Goal: Information Seeking & Learning: Learn about a topic

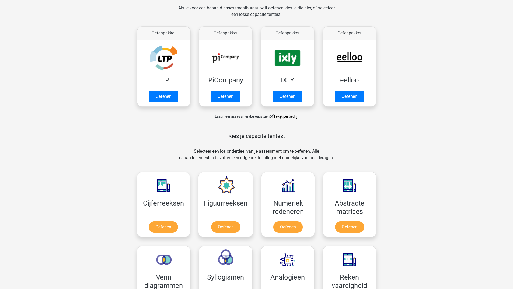
scroll to position [108, 0]
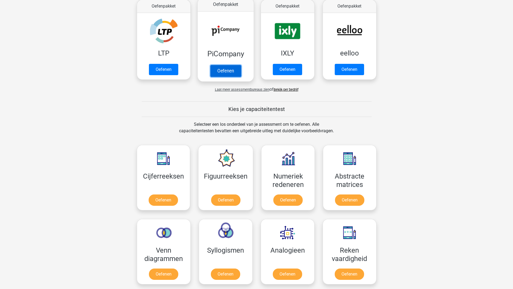
click at [228, 73] on link "Oefenen" at bounding box center [225, 71] width 31 height 12
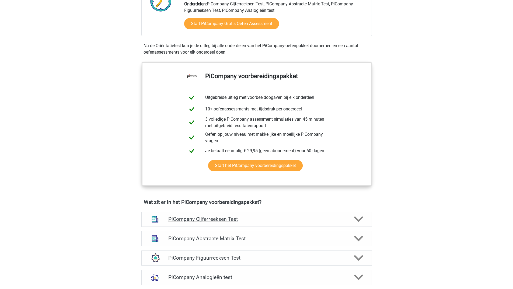
scroll to position [269, 0]
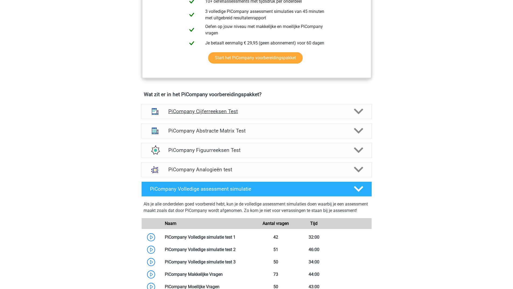
click at [359, 116] on icon at bounding box center [358, 111] width 9 height 9
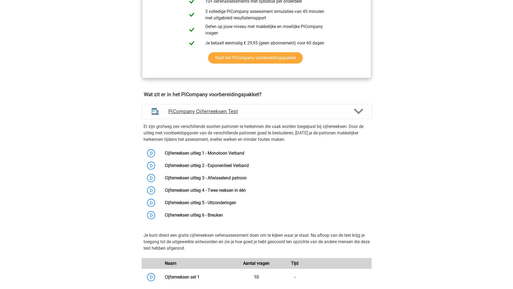
click at [361, 115] on polygon at bounding box center [358, 112] width 9 height 6
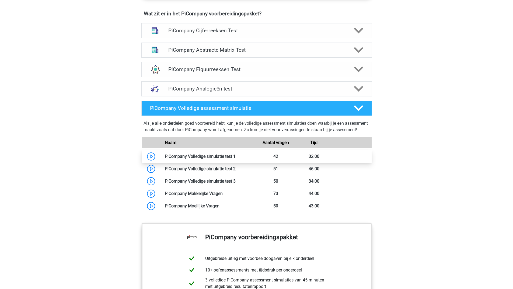
scroll to position [296, 0]
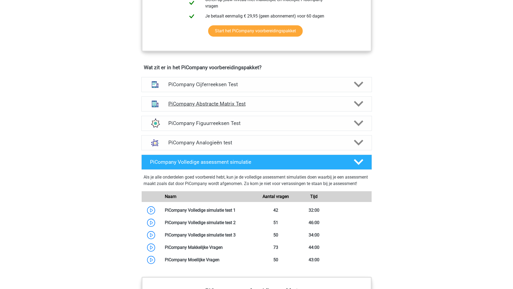
click at [364, 109] on div at bounding box center [358, 103] width 18 height 9
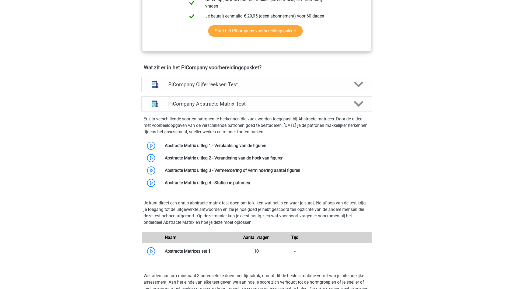
click at [361, 109] on icon at bounding box center [358, 103] width 9 height 9
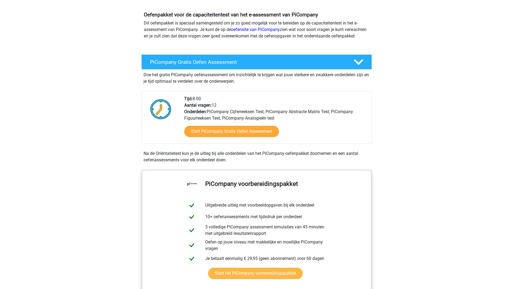
scroll to position [0, 0]
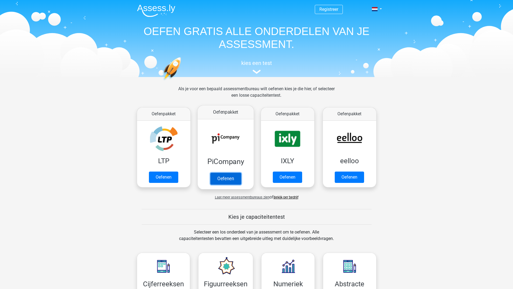
click at [224, 180] on link "Oefenen" at bounding box center [225, 179] width 31 height 12
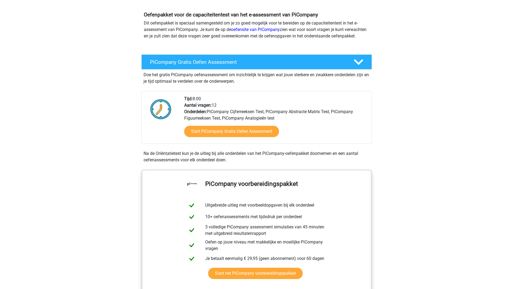
scroll to position [27, 0]
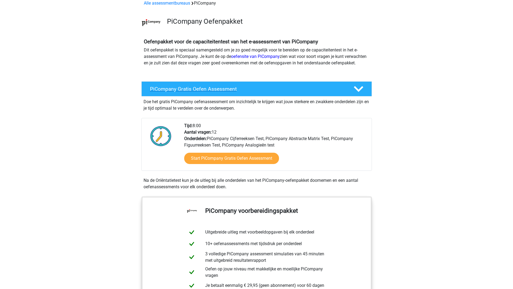
click at [361, 92] on icon at bounding box center [358, 88] width 9 height 9
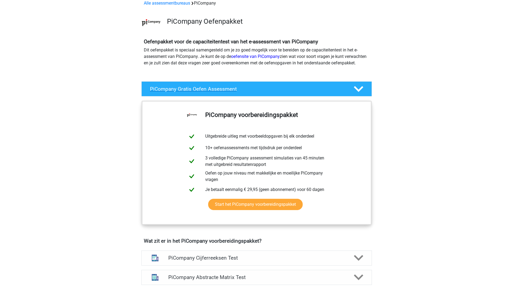
click at [360, 94] on icon at bounding box center [358, 88] width 9 height 9
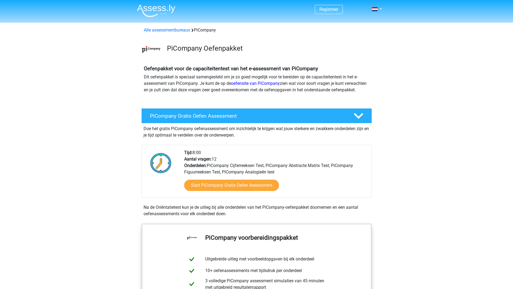
scroll to position [54, 0]
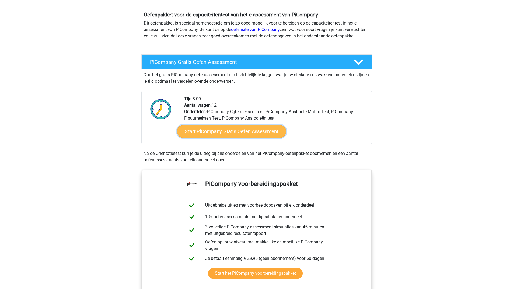
click at [226, 138] on link "Start PiCompany Gratis Oefen Assessment" at bounding box center [231, 131] width 109 height 13
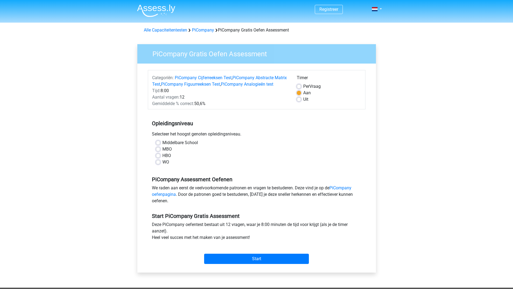
click at [162, 153] on label "MBO" at bounding box center [166, 149] width 9 height 6
click at [157, 151] on input "MBO" at bounding box center [158, 148] width 4 height 5
radio input "true"
click at [220, 263] on input "Start" at bounding box center [256, 259] width 105 height 10
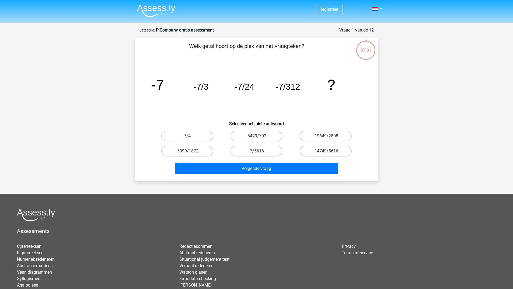
click at [261, 148] on label "-7/5616" at bounding box center [257, 151] width 52 height 11
click at [260, 151] on input "-7/5616" at bounding box center [259, 153] width 4 height 4
radio input "true"
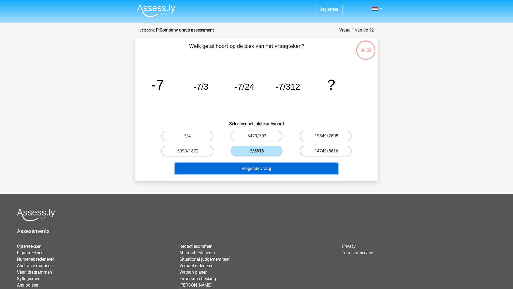
click at [290, 169] on button "Volgende vraag" at bounding box center [256, 168] width 163 height 11
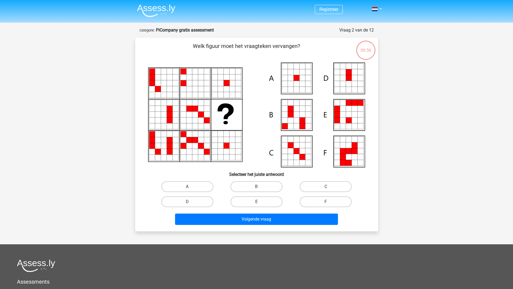
scroll to position [27, 0]
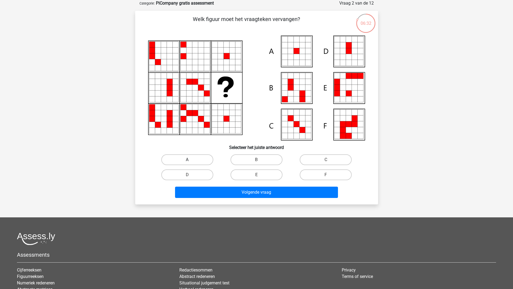
click at [187, 158] on label "A" at bounding box center [187, 159] width 52 height 11
click at [187, 160] on input "A" at bounding box center [189, 162] width 4 height 4
radio input "true"
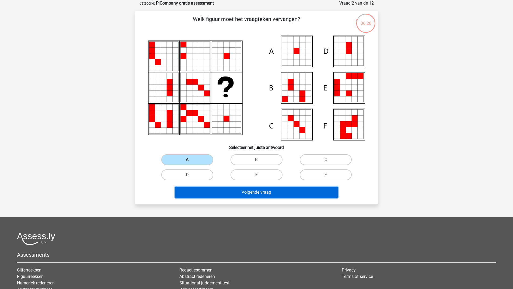
click at [248, 193] on button "Volgende vraag" at bounding box center [256, 192] width 163 height 11
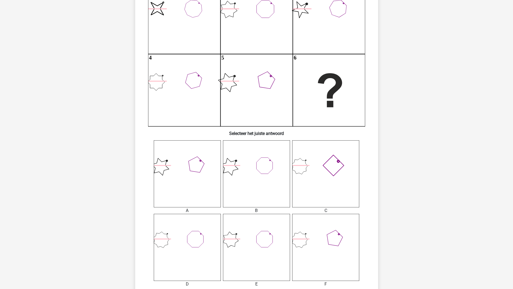
scroll to position [162, 0]
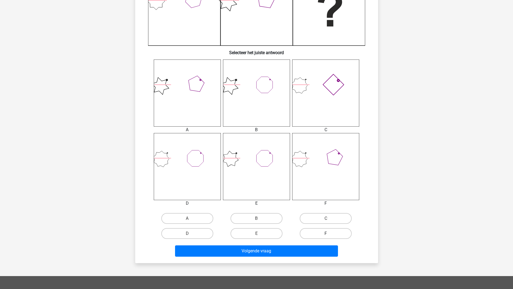
click at [320, 232] on label "F" at bounding box center [326, 233] width 52 height 11
click at [326, 234] on input "F" at bounding box center [328, 236] width 4 height 4
radio input "true"
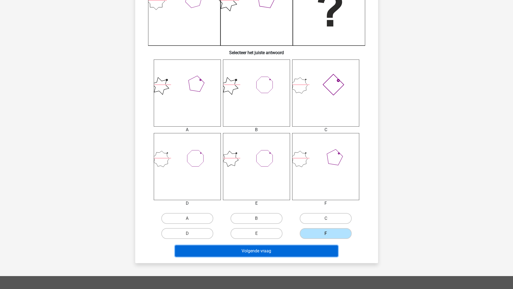
click at [310, 248] on button "Volgende vraag" at bounding box center [256, 250] width 163 height 11
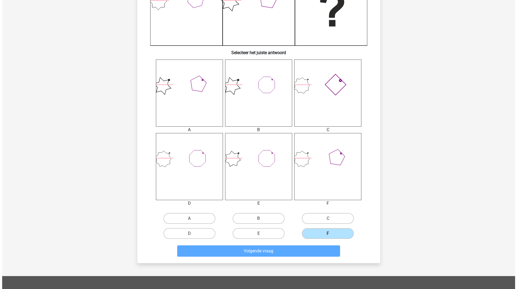
scroll to position [0, 0]
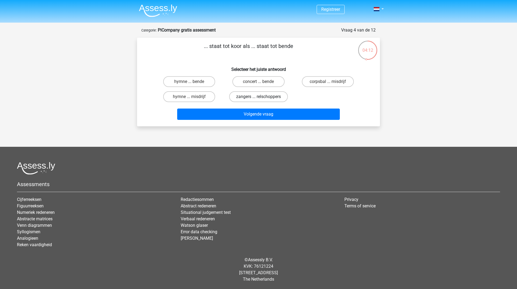
click at [248, 93] on label "zangers ... relschoppers" at bounding box center [258, 96] width 59 height 11
click at [259, 97] on input "zangers ... relschoppers" at bounding box center [261, 99] width 4 height 4
radio input "true"
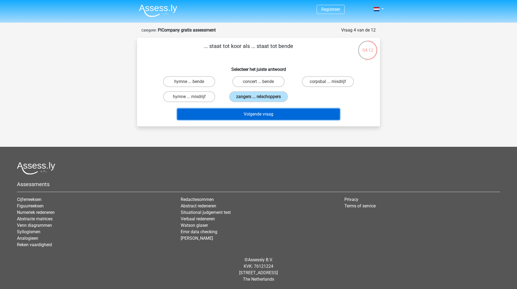
click at [244, 112] on button "Volgende vraag" at bounding box center [258, 114] width 163 height 11
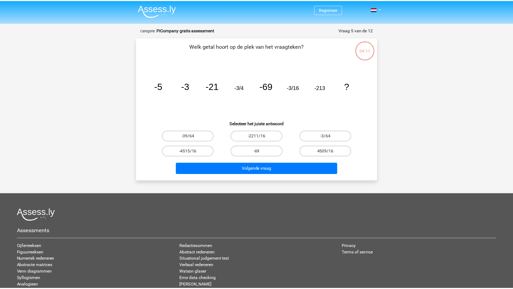
scroll to position [27, 0]
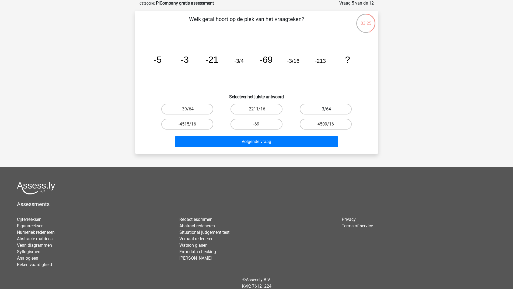
click at [312, 108] on label "-3/64" at bounding box center [326, 109] width 52 height 11
click at [326, 109] on input "-3/64" at bounding box center [328, 111] width 4 height 4
radio input "true"
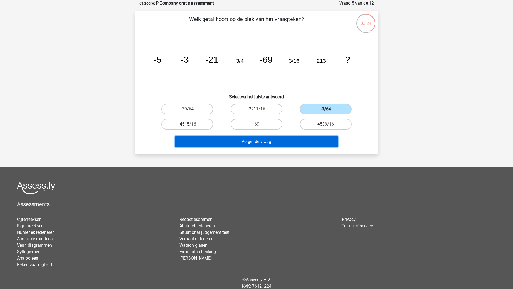
click at [268, 137] on button "Volgende vraag" at bounding box center [256, 141] width 163 height 11
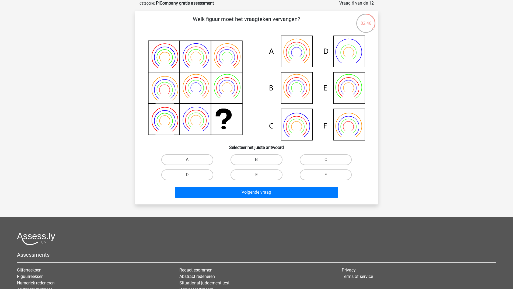
click at [255, 157] on label "B" at bounding box center [257, 159] width 52 height 11
click at [257, 160] on input "B" at bounding box center [259, 162] width 4 height 4
radio input "true"
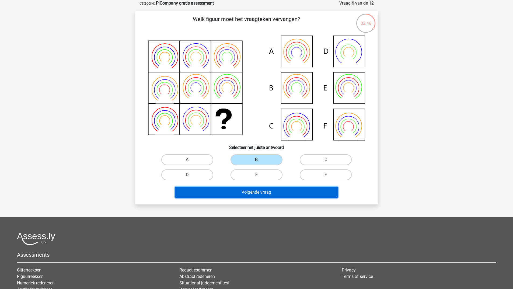
click at [249, 189] on button "Volgende vraag" at bounding box center [256, 192] width 163 height 11
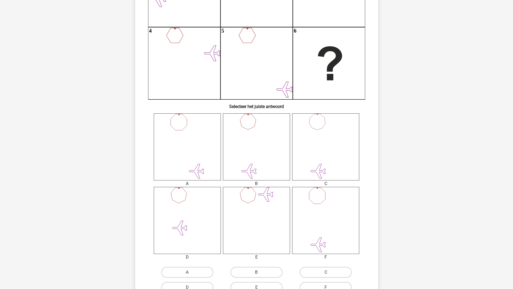
scroll to position [135, 0]
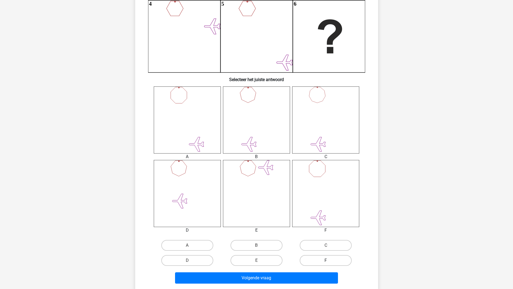
click at [330, 260] on label "F" at bounding box center [326, 260] width 52 height 11
click at [330, 261] on input "F" at bounding box center [328, 263] width 4 height 4
radio input "true"
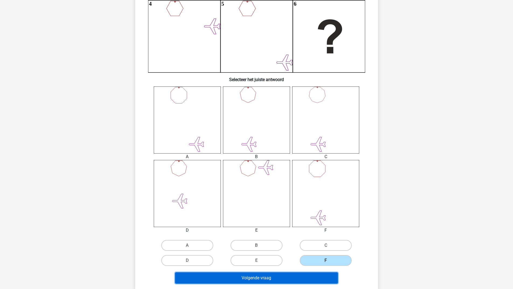
click at [320, 277] on button "Volgende vraag" at bounding box center [256, 277] width 163 height 11
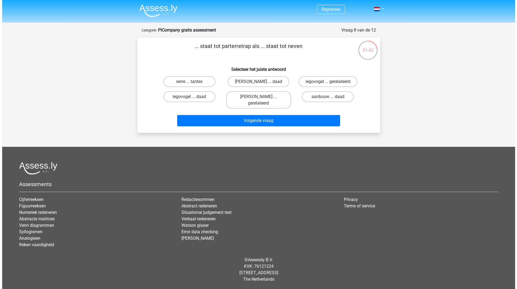
scroll to position [0, 0]
click at [195, 98] on label "legovogel ... daad" at bounding box center [189, 96] width 52 height 11
click at [193, 98] on input "legovogel ... daad" at bounding box center [191, 99] width 4 height 4
radio input "true"
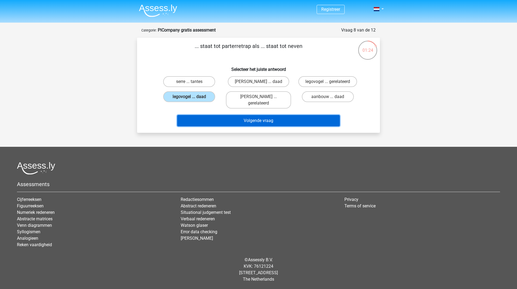
click at [203, 115] on button "Volgende vraag" at bounding box center [258, 120] width 163 height 11
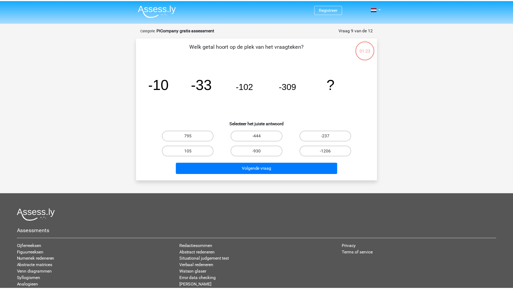
scroll to position [27, 0]
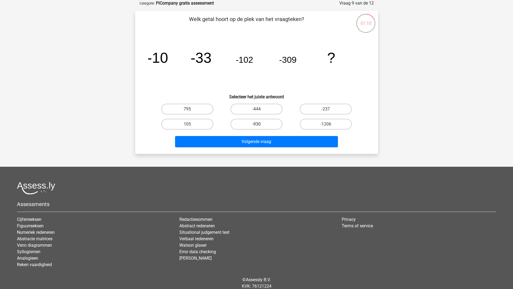
click at [248, 126] on label "-930" at bounding box center [257, 124] width 52 height 11
click at [257, 126] on input "-930" at bounding box center [259, 126] width 4 height 4
radio input "true"
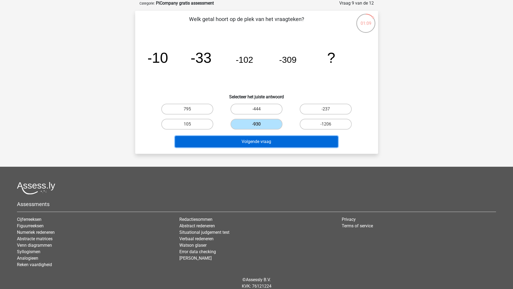
click at [246, 141] on button "Volgende vraag" at bounding box center [256, 141] width 163 height 11
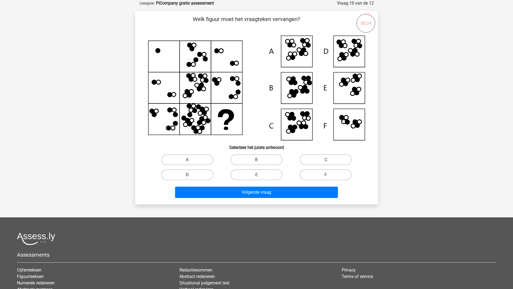
click at [193, 175] on label "D" at bounding box center [187, 175] width 52 height 11
click at [191, 175] on input "D" at bounding box center [189, 177] width 4 height 4
radio input "true"
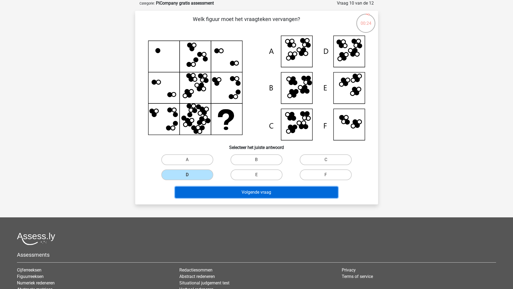
click at [195, 194] on button "Volgende vraag" at bounding box center [256, 192] width 163 height 11
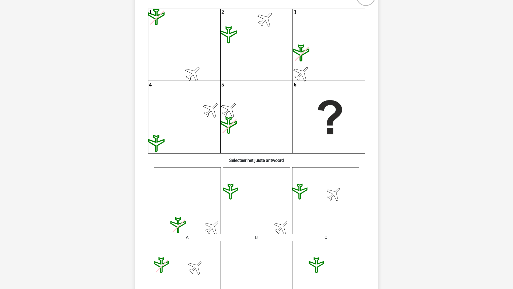
scroll to position [108, 0]
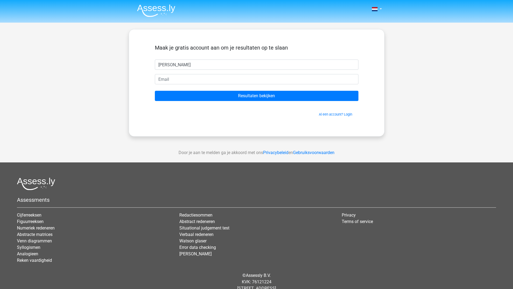
type input "[PERSON_NAME]"
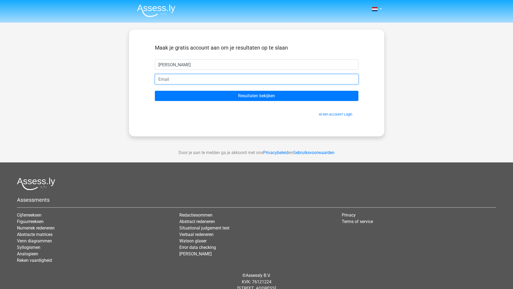
click at [193, 78] on input "email" at bounding box center [257, 79] width 204 height 10
type input "janehoryon@icloud.com"
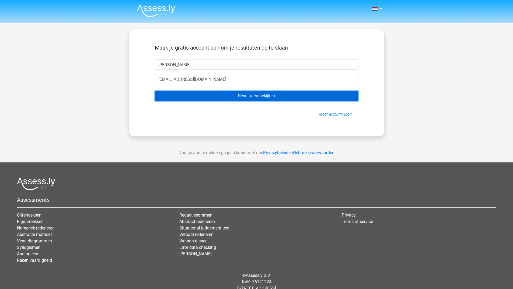
click at [202, 96] on input "Resultaten bekijken" at bounding box center [257, 96] width 204 height 10
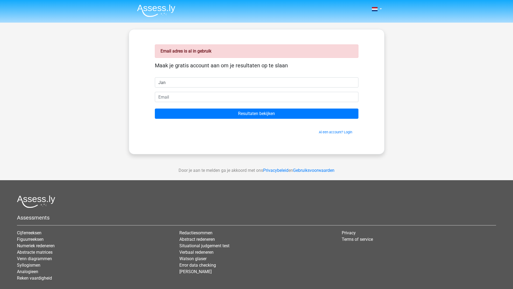
type input "[PERSON_NAME]"
click at [191, 96] on input "email" at bounding box center [257, 97] width 204 height 10
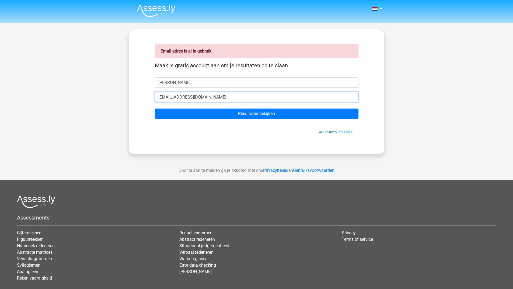
type input "[EMAIL_ADDRESS][DOMAIN_NAME]"
click at [155, 109] on input "Resultaten bekijken" at bounding box center [257, 114] width 204 height 10
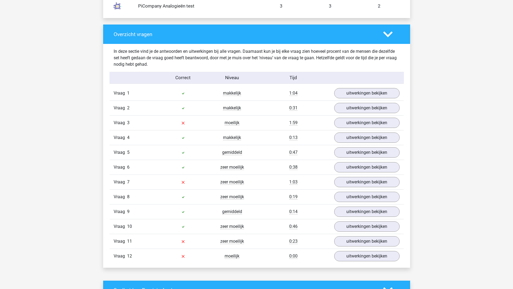
scroll to position [593, 0]
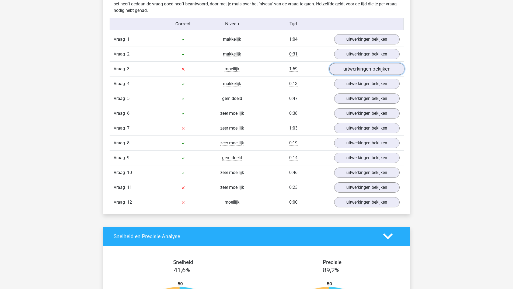
click at [354, 67] on link "uitwerkingen bekijken" at bounding box center [366, 69] width 75 height 12
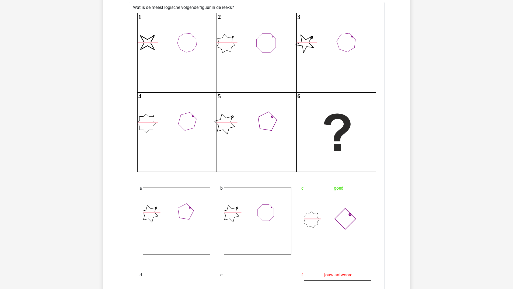
scroll to position [512, 0]
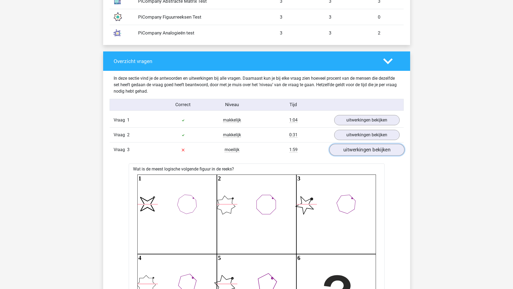
click at [366, 149] on link "uitwerkingen bekijken" at bounding box center [366, 150] width 75 height 12
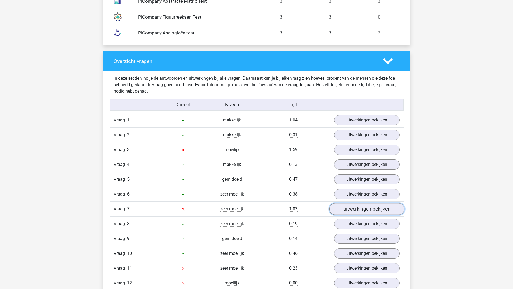
click at [347, 208] on link "uitwerkingen bekijken" at bounding box center [366, 209] width 75 height 12
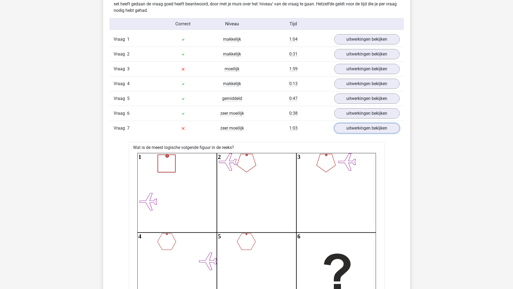
scroll to position [566, 0]
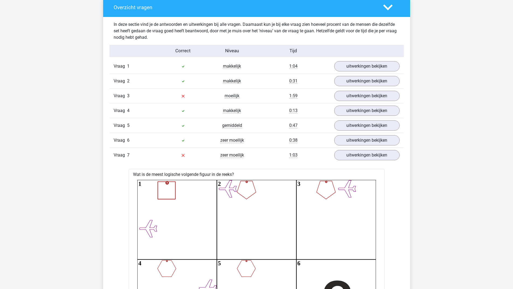
click at [374, 160] on div "Vraag 7 zeer moeilijk 1:03 uitwerkingen bekijken" at bounding box center [257, 155] width 294 height 15
click at [375, 158] on link "uitwerkingen bekijken" at bounding box center [366, 155] width 75 height 12
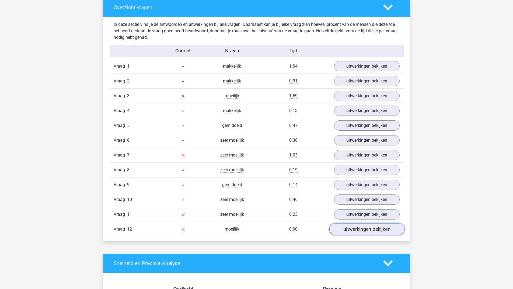
click at [348, 232] on link "uitwerkingen bekijken" at bounding box center [366, 229] width 75 height 12
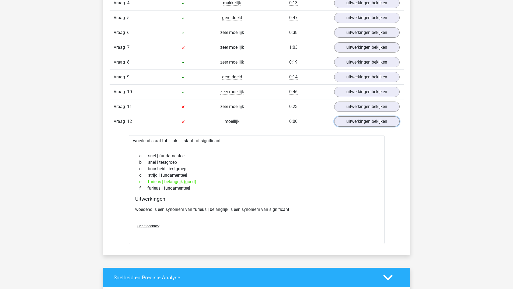
scroll to position [620, 0]
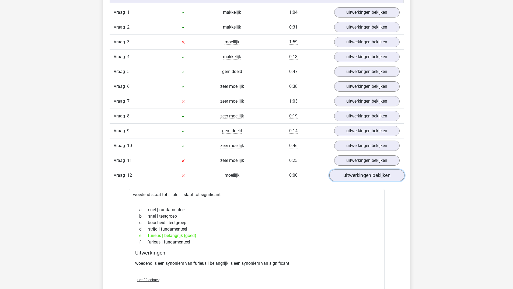
click at [344, 175] on link "uitwerkingen bekijken" at bounding box center [366, 176] width 75 height 12
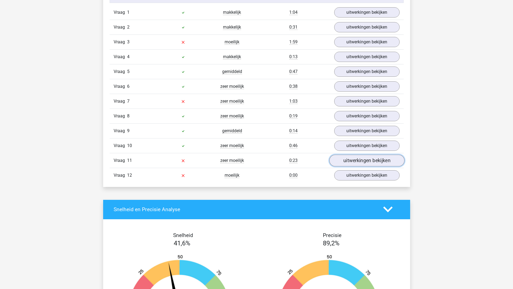
click at [350, 161] on link "uitwerkingen bekijken" at bounding box center [366, 161] width 75 height 12
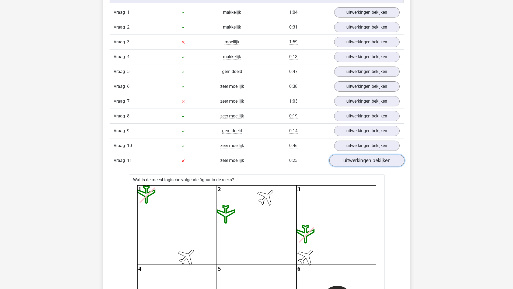
click at [357, 161] on link "uitwerkingen bekijken" at bounding box center [366, 161] width 75 height 12
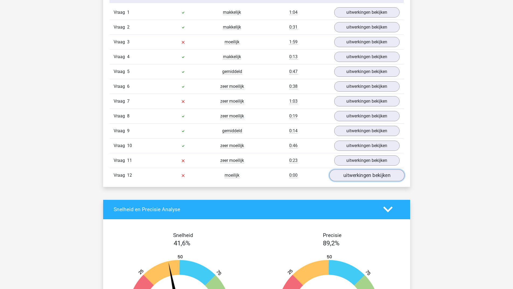
click at [367, 178] on link "uitwerkingen bekijken" at bounding box center [366, 176] width 75 height 12
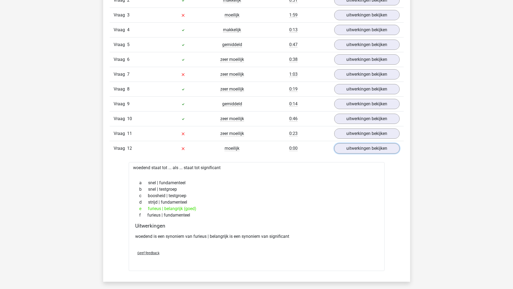
scroll to position [593, 0]
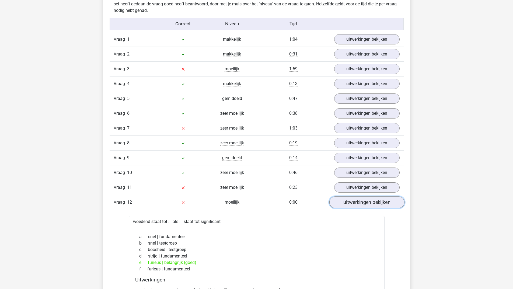
click at [351, 198] on link "uitwerkingen bekijken" at bounding box center [366, 202] width 75 height 12
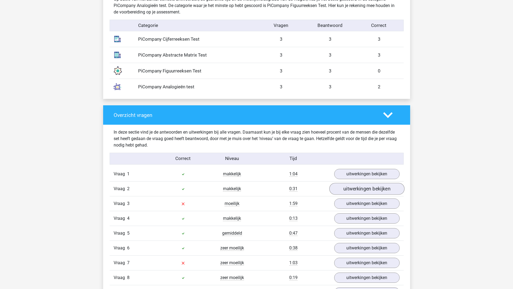
scroll to position [539, 0]
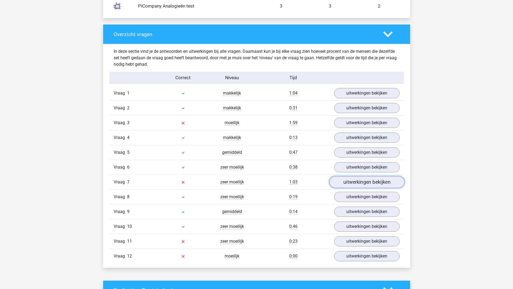
click at [345, 182] on link "uitwerkingen bekijken" at bounding box center [366, 182] width 75 height 12
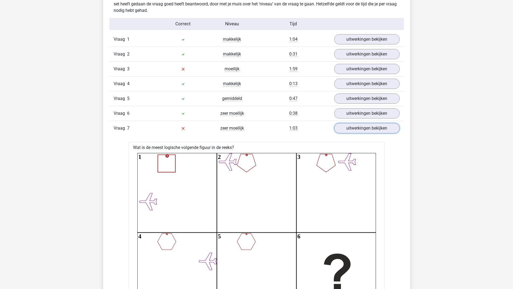
scroll to position [566, 0]
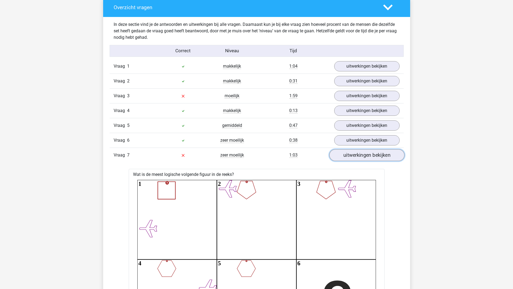
click at [379, 157] on link "uitwerkingen bekijken" at bounding box center [366, 155] width 75 height 12
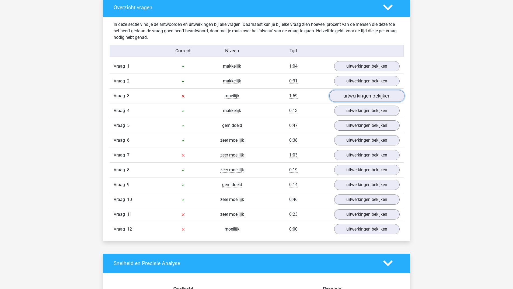
click at [368, 96] on link "uitwerkingen bekijken" at bounding box center [366, 96] width 75 height 12
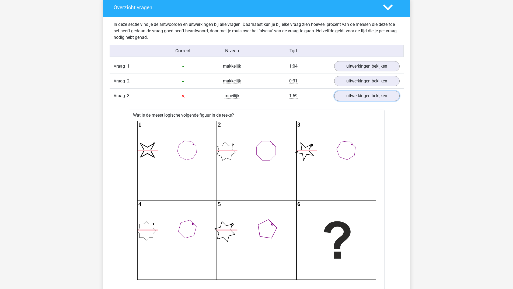
scroll to position [485, 0]
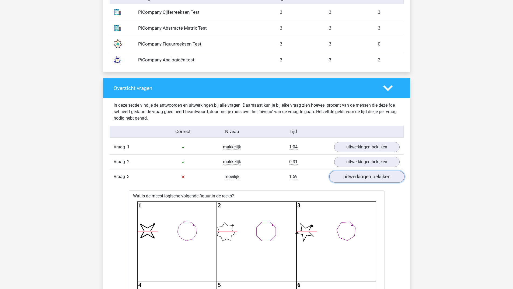
click at [350, 177] on link "uitwerkingen bekijken" at bounding box center [366, 177] width 75 height 12
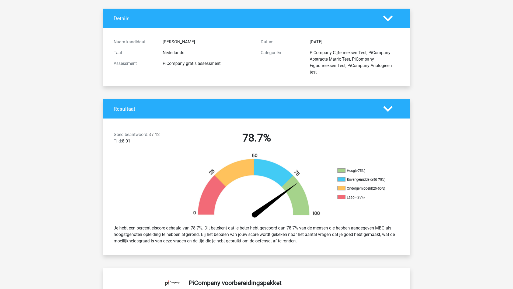
scroll to position [0, 0]
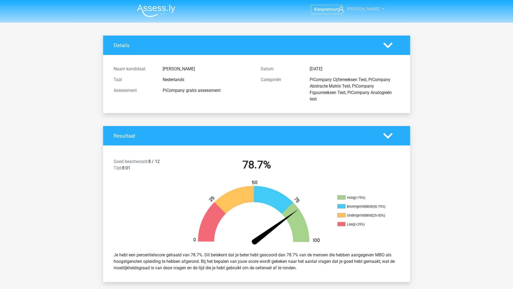
click at [367, 7] on span "[PERSON_NAME]" at bounding box center [364, 8] width 32 height 5
click at [389, 43] on icon at bounding box center [387, 45] width 9 height 9
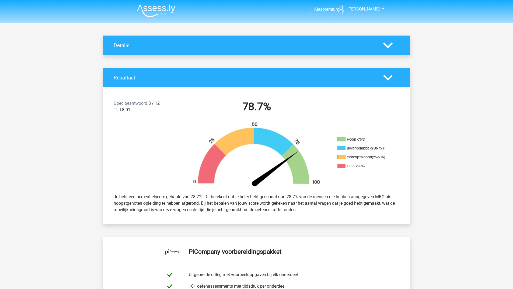
click at [156, 9] on img at bounding box center [156, 10] width 38 height 13
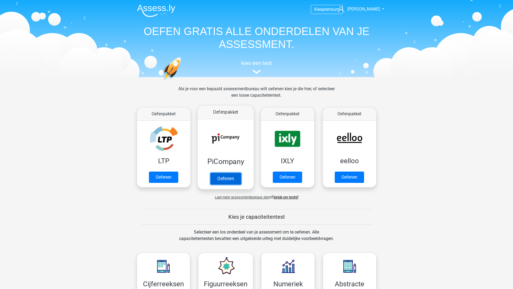
click at [222, 174] on link "Oefenen" at bounding box center [225, 179] width 31 height 12
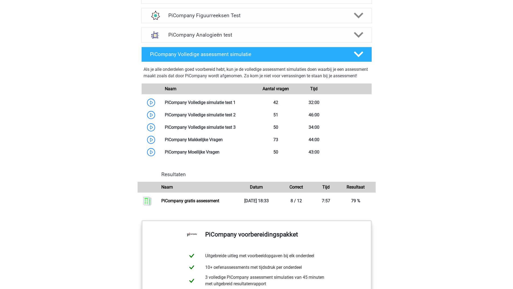
scroll to position [296, 0]
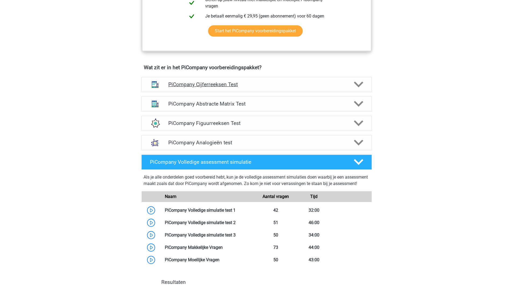
click at [359, 89] on icon at bounding box center [358, 84] width 9 height 9
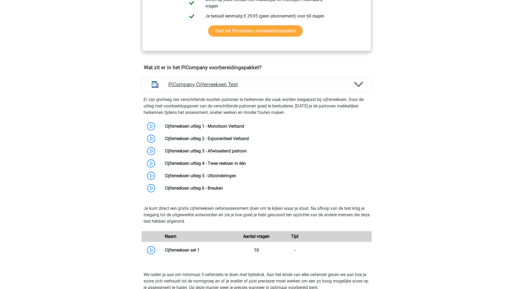
click at [357, 88] on polygon at bounding box center [358, 85] width 9 height 6
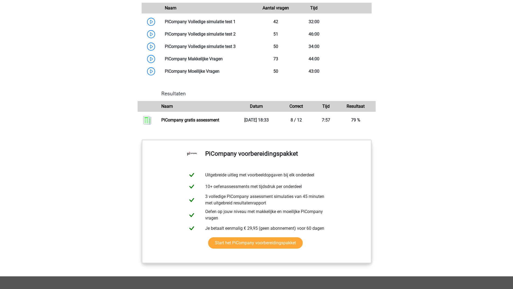
scroll to position [377, 0]
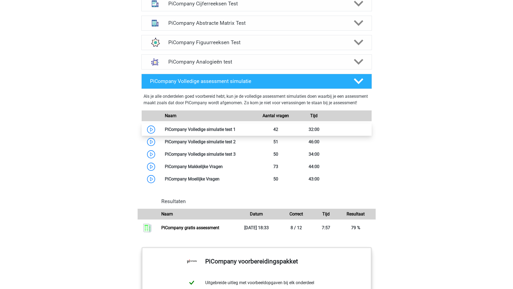
click at [236, 132] on link at bounding box center [236, 129] width 0 height 5
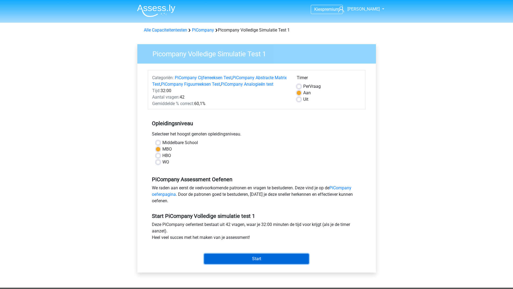
click at [242, 263] on input "Start" at bounding box center [256, 259] width 105 height 10
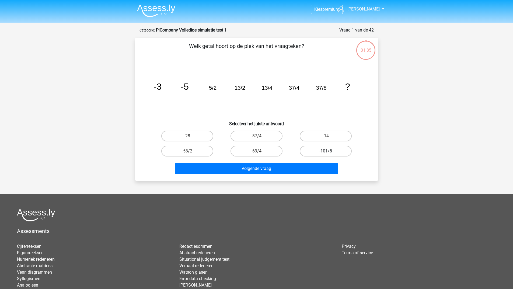
click at [339, 152] on label "-101/8" at bounding box center [326, 151] width 52 height 11
click at [330, 152] on input "-101/8" at bounding box center [328, 153] width 4 height 4
radio input "true"
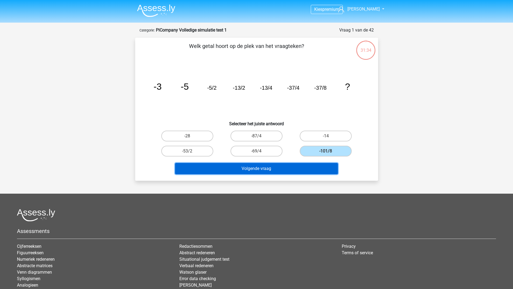
click at [306, 172] on button "Volgende vraag" at bounding box center [256, 168] width 163 height 11
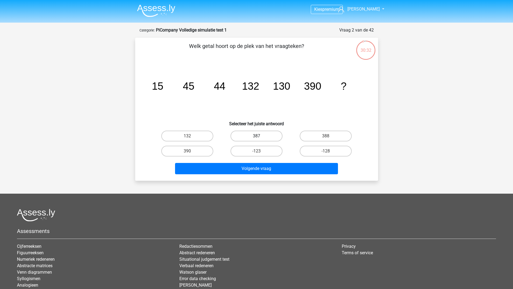
click at [262, 136] on label "387" at bounding box center [257, 136] width 52 height 11
click at [260, 136] on input "387" at bounding box center [259, 138] width 4 height 4
radio input "true"
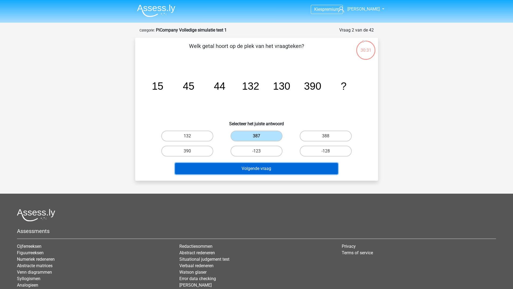
click at [229, 170] on button "Volgende vraag" at bounding box center [256, 168] width 163 height 11
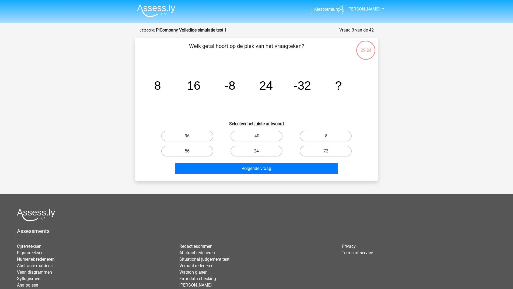
click at [183, 149] on label "56" at bounding box center [187, 151] width 52 height 11
click at [187, 151] on input "56" at bounding box center [189, 153] width 4 height 4
radio input "true"
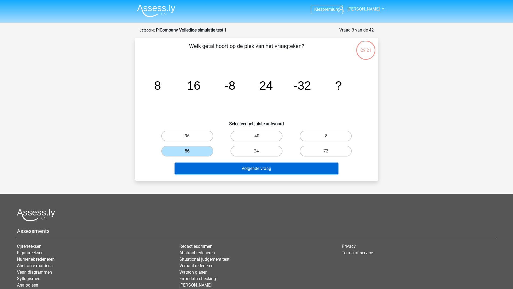
click at [278, 170] on button "Volgende vraag" at bounding box center [256, 168] width 163 height 11
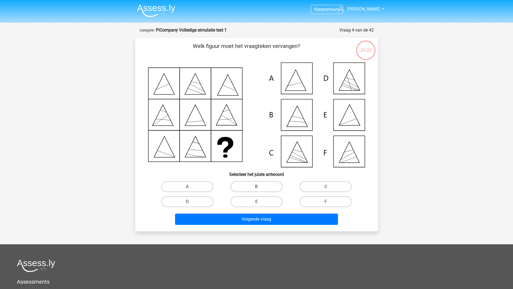
scroll to position [27, 0]
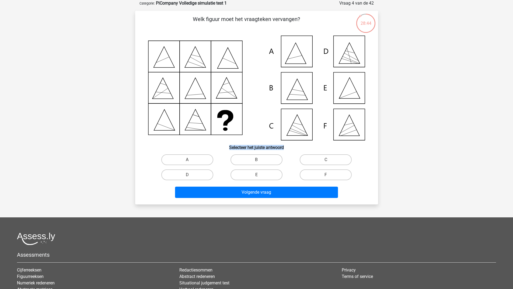
drag, startPoint x: 226, startPoint y: 147, endPoint x: 297, endPoint y: 146, distance: 70.9
click at [297, 146] on h6 "Selecteer het juiste antwoord" at bounding box center [257, 145] width 226 height 9
click at [306, 144] on h6 "Selecteer het juiste antwoord" at bounding box center [257, 145] width 226 height 9
drag, startPoint x: 295, startPoint y: 145, endPoint x: 229, endPoint y: 153, distance: 66.8
click at [229, 153] on div "Welk figuur moet het vraagteken vervangen?" at bounding box center [256, 107] width 239 height 185
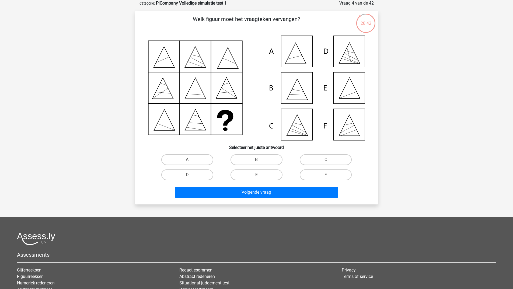
click at [226, 147] on h6 "Selecteer het juiste antwoord" at bounding box center [257, 145] width 226 height 9
click at [354, 90] on icon at bounding box center [256, 88] width 217 height 105
click at [255, 173] on label "E" at bounding box center [257, 175] width 52 height 11
click at [257, 175] on input "E" at bounding box center [259, 177] width 4 height 4
radio input "true"
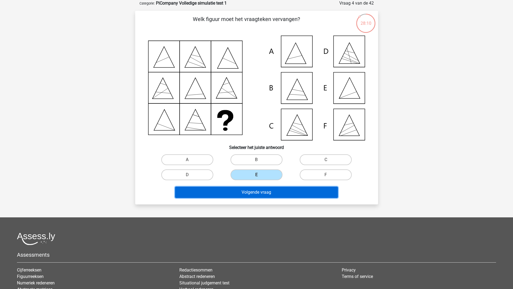
click at [250, 195] on button "Volgende vraag" at bounding box center [256, 192] width 163 height 11
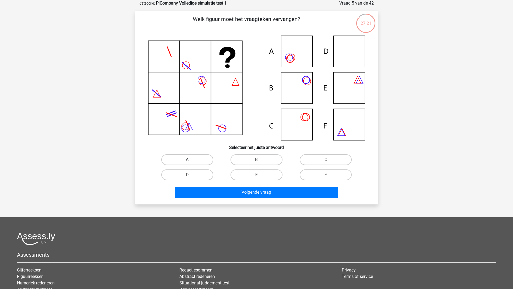
click at [165, 160] on label "A" at bounding box center [187, 159] width 52 height 11
click at [187, 160] on input "A" at bounding box center [189, 162] width 4 height 4
radio input "true"
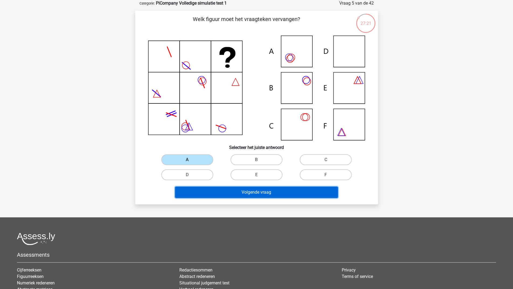
click at [193, 193] on button "Volgende vraag" at bounding box center [256, 192] width 163 height 11
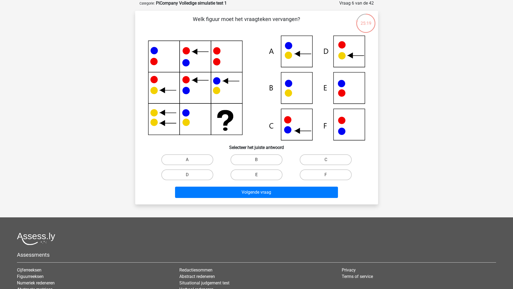
click at [253, 171] on label "E" at bounding box center [257, 175] width 52 height 11
click at [257, 175] on input "E" at bounding box center [259, 177] width 4 height 4
radio input "true"
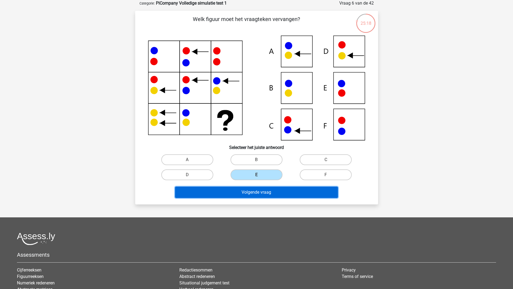
click at [248, 189] on button "Volgende vraag" at bounding box center [256, 192] width 163 height 11
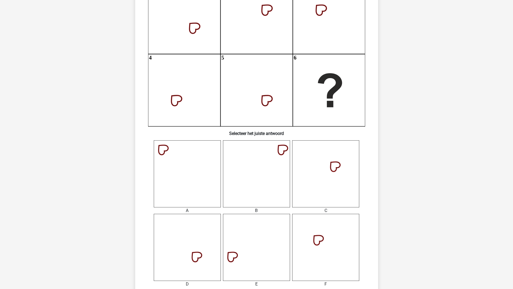
scroll to position [162, 0]
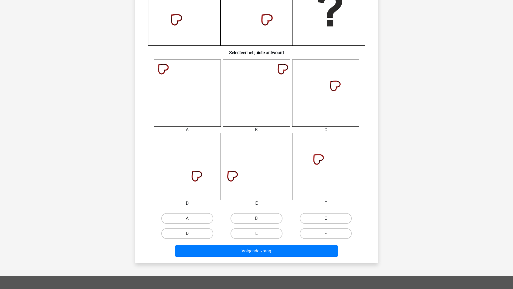
click at [332, 216] on label "C" at bounding box center [326, 218] width 52 height 11
click at [330, 219] on input "C" at bounding box center [328, 221] width 4 height 4
radio input "true"
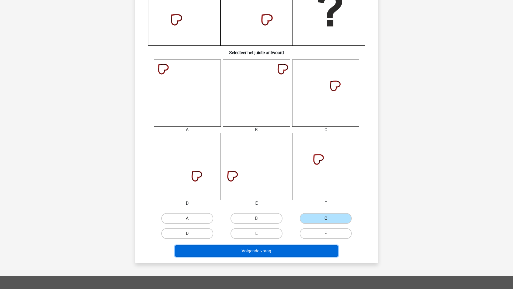
click at [283, 254] on button "Volgende vraag" at bounding box center [256, 250] width 163 height 11
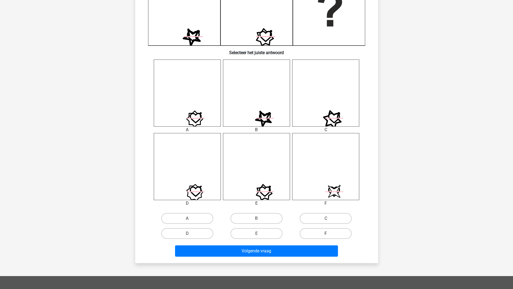
click at [319, 230] on label "F" at bounding box center [326, 233] width 52 height 11
click at [326, 234] on input "F" at bounding box center [328, 236] width 4 height 4
radio input "true"
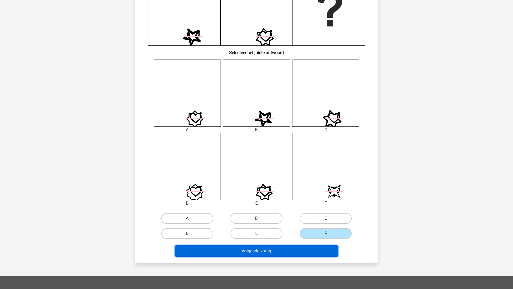
click at [294, 249] on button "Volgende vraag" at bounding box center [256, 250] width 163 height 11
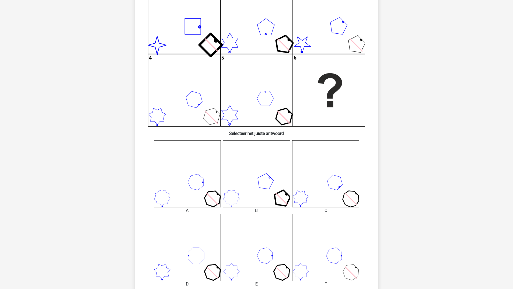
scroll to position [135, 0]
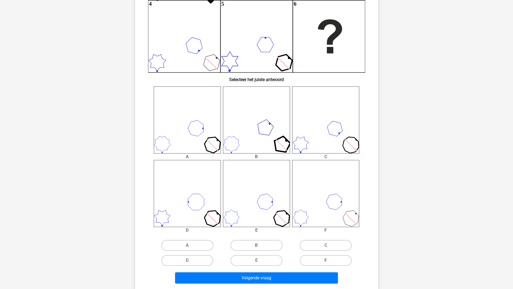
click at [323, 261] on label "F" at bounding box center [326, 260] width 52 height 11
click at [326, 261] on input "F" at bounding box center [328, 263] width 4 height 4
radio input "true"
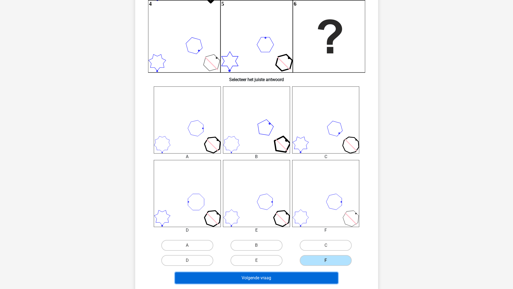
click at [301, 277] on button "Volgende vraag" at bounding box center [256, 277] width 163 height 11
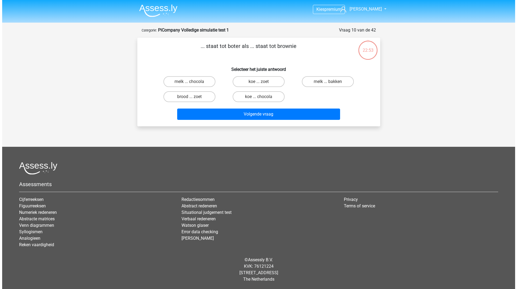
scroll to position [0, 0]
click at [177, 81] on label "melk ... chocola" at bounding box center [189, 81] width 52 height 11
click at [189, 82] on input "melk ... chocola" at bounding box center [191, 84] width 4 height 4
radio input "true"
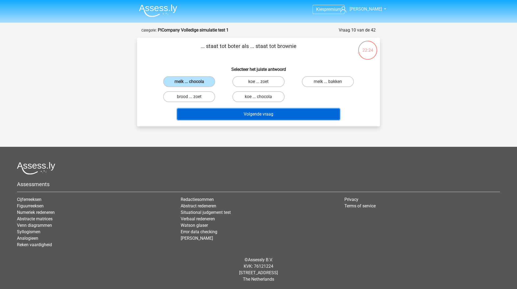
click at [195, 111] on button "Volgende vraag" at bounding box center [258, 114] width 163 height 11
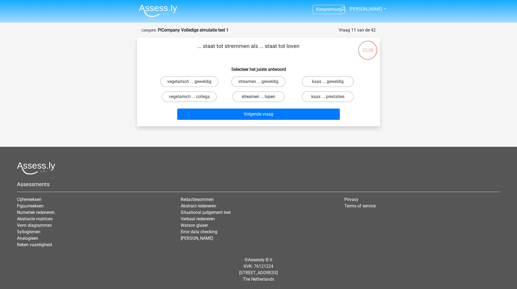
click at [269, 97] on label "streamen ... lopen" at bounding box center [259, 96] width 52 height 11
click at [262, 97] on input "streamen ... lopen" at bounding box center [261, 99] width 4 height 4
radio input "true"
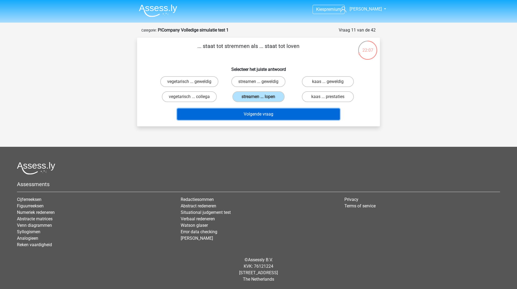
click at [261, 114] on button "Volgende vraag" at bounding box center [258, 114] width 163 height 11
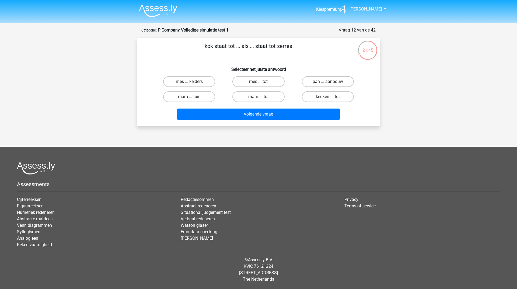
click at [333, 79] on label "pan ... aanbouw" at bounding box center [328, 81] width 52 height 11
click at [331, 82] on input "pan ... aanbouw" at bounding box center [330, 84] width 4 height 4
radio input "true"
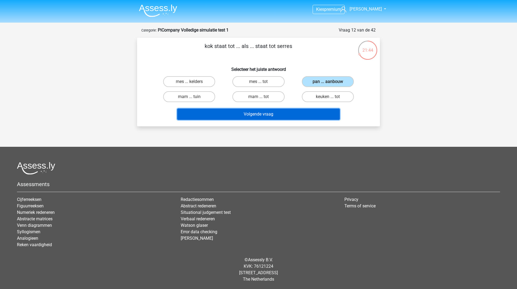
click at [286, 110] on button "Volgende vraag" at bounding box center [258, 114] width 163 height 11
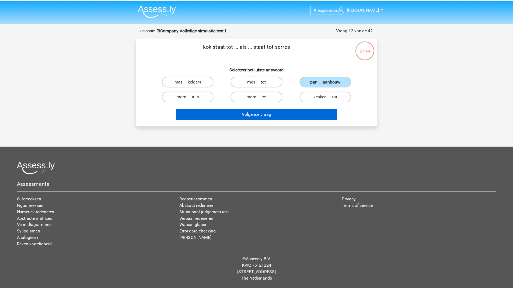
scroll to position [27, 0]
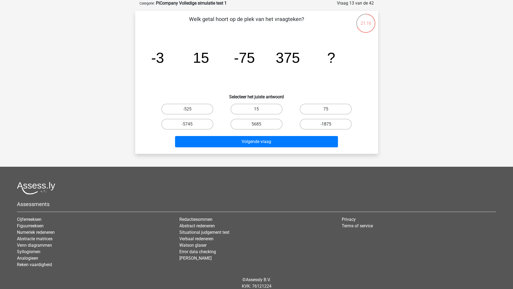
click at [344, 128] on label "-1875" at bounding box center [326, 124] width 52 height 11
click at [330, 128] on input "-1875" at bounding box center [328, 126] width 4 height 4
radio input "true"
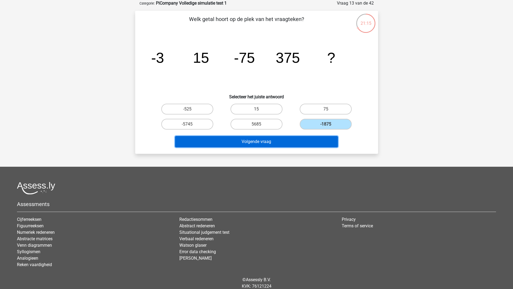
click at [311, 139] on button "Volgende vraag" at bounding box center [256, 141] width 163 height 11
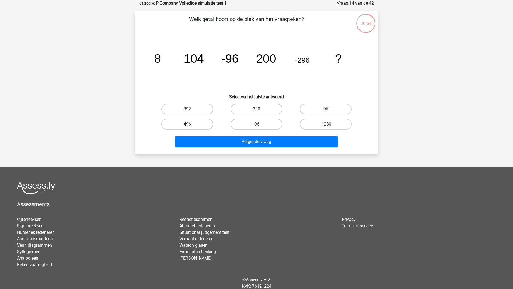
click at [195, 125] on label "496" at bounding box center [187, 124] width 52 height 11
click at [191, 125] on input "496" at bounding box center [189, 126] width 4 height 4
radio input "true"
click at [268, 119] on label "-96" at bounding box center [257, 124] width 52 height 11
click at [260, 124] on input "-96" at bounding box center [259, 126] width 4 height 4
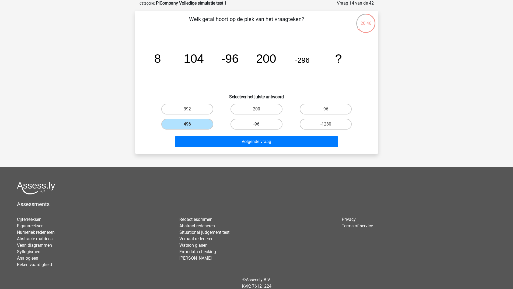
radio input "true"
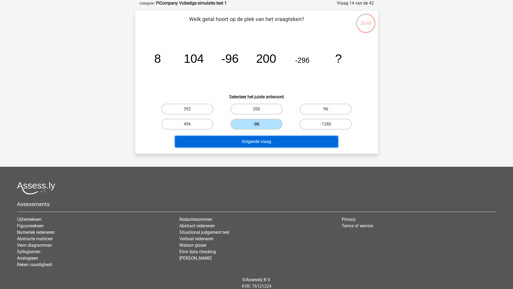
click at [260, 143] on button "Volgende vraag" at bounding box center [256, 141] width 163 height 11
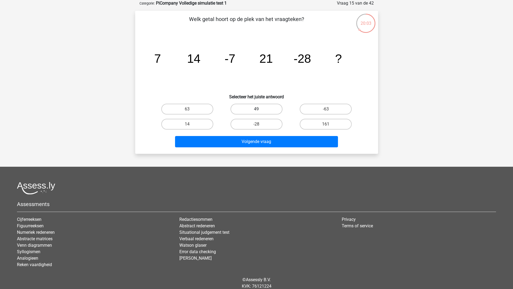
click at [270, 109] on label "49" at bounding box center [257, 109] width 52 height 11
click at [260, 109] on input "49" at bounding box center [259, 111] width 4 height 4
radio input "true"
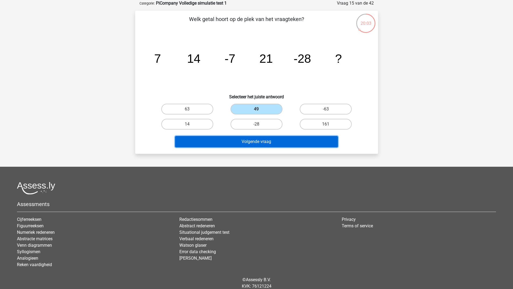
click at [270, 143] on button "Volgende vraag" at bounding box center [256, 141] width 163 height 11
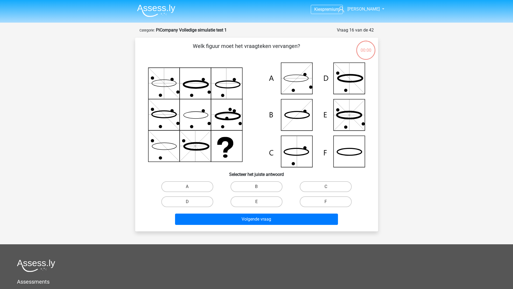
scroll to position [27, 0]
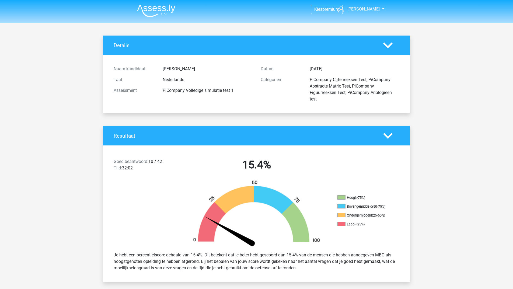
click at [146, 4] on img at bounding box center [156, 10] width 38 height 13
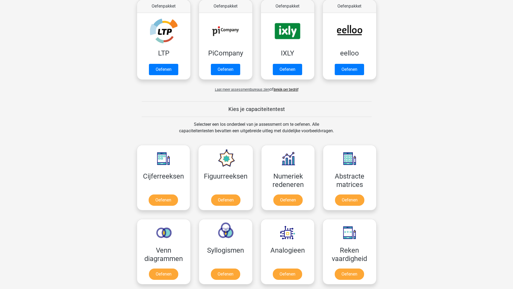
scroll to position [189, 0]
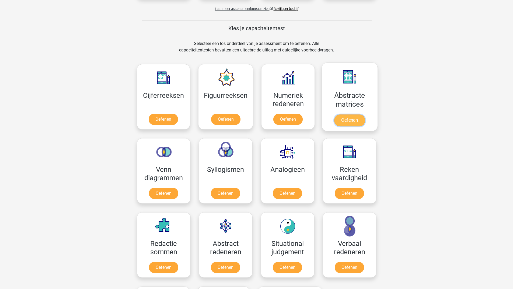
click at [348, 121] on link "Oefenen" at bounding box center [349, 121] width 31 height 12
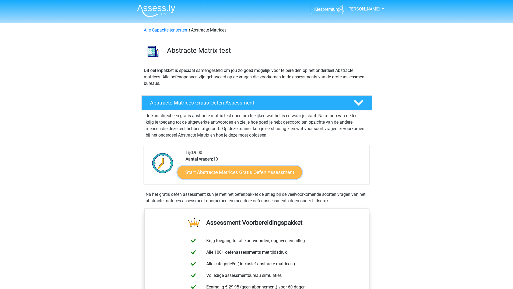
click at [227, 173] on link "Start Abstracte Matrices Gratis Oefen Assessment" at bounding box center [240, 172] width 124 height 13
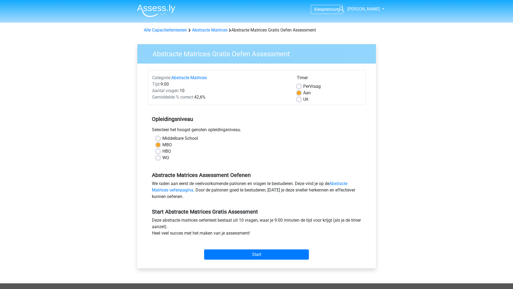
click at [303, 85] on label "Per Vraag" at bounding box center [312, 86] width 18 height 6
click at [299, 85] on input "Per Vraag" at bounding box center [299, 85] width 4 height 5
radio input "true"
click at [259, 256] on input "Start" at bounding box center [256, 255] width 105 height 10
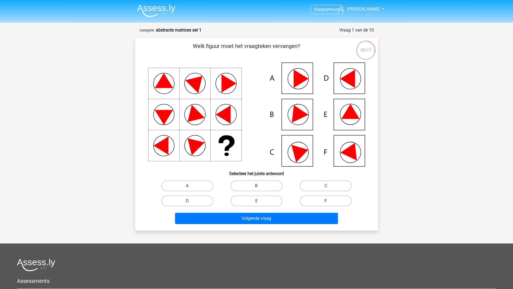
click at [320, 200] on label "F" at bounding box center [326, 201] width 52 height 11
click at [326, 201] on input "F" at bounding box center [328, 203] width 4 height 4
radio input "true"
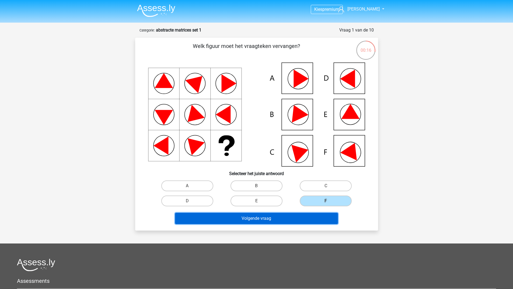
click at [289, 219] on button "Volgende vraag" at bounding box center [256, 218] width 163 height 11
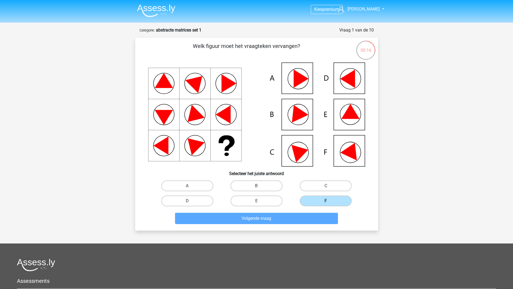
scroll to position [27, 0]
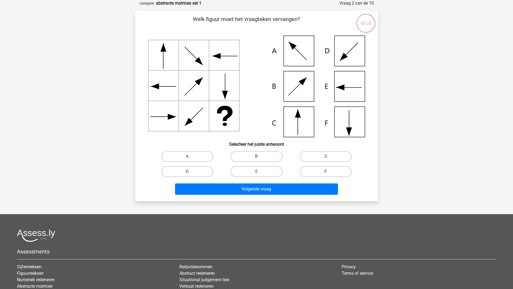
click at [313, 154] on label "C" at bounding box center [326, 156] width 52 height 11
click at [326, 157] on input "C" at bounding box center [328, 159] width 4 height 4
radio input "true"
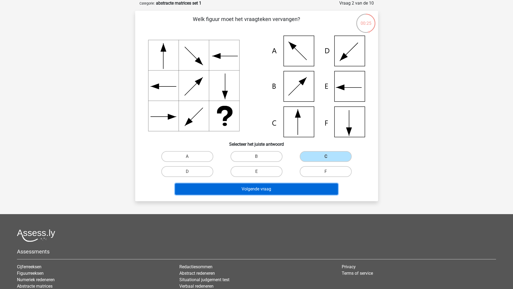
click at [261, 188] on button "Volgende vraag" at bounding box center [256, 189] width 163 height 11
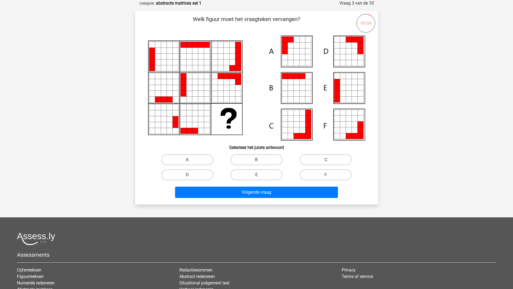
click at [252, 172] on label "E" at bounding box center [257, 175] width 52 height 11
click at [257, 175] on input "E" at bounding box center [259, 177] width 4 height 4
radio input "true"
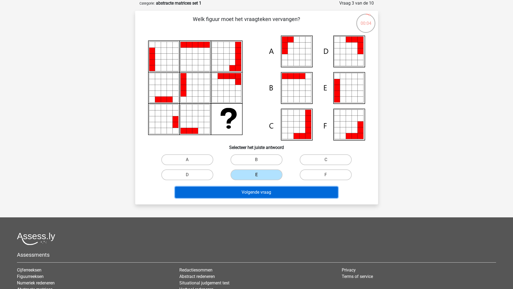
click at [254, 190] on button "Volgende vraag" at bounding box center [256, 192] width 163 height 11
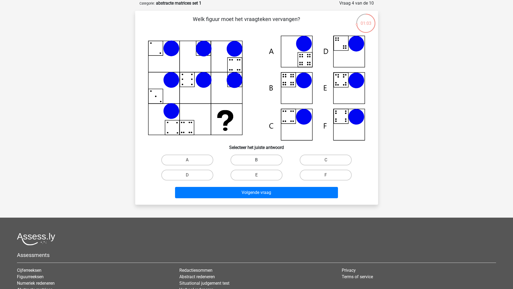
click at [255, 157] on label "B" at bounding box center [257, 160] width 52 height 11
click at [257, 160] on input "B" at bounding box center [259, 162] width 4 height 4
radio input "true"
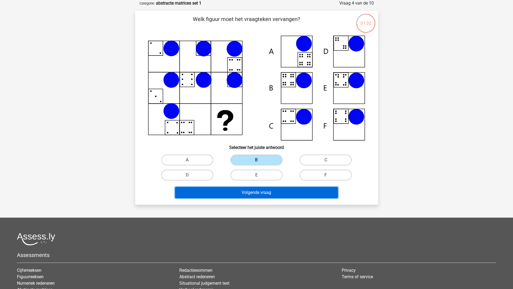
click at [258, 193] on button "Volgende vraag" at bounding box center [256, 192] width 163 height 11
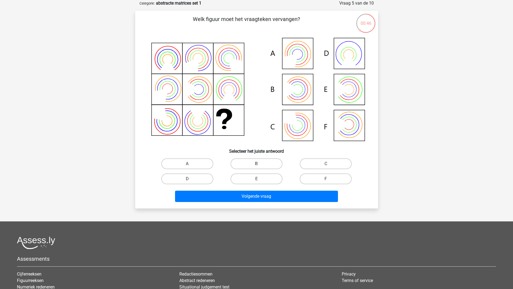
click at [242, 164] on label "B" at bounding box center [257, 163] width 52 height 11
click at [257, 164] on input "B" at bounding box center [259, 166] width 4 height 4
radio input "true"
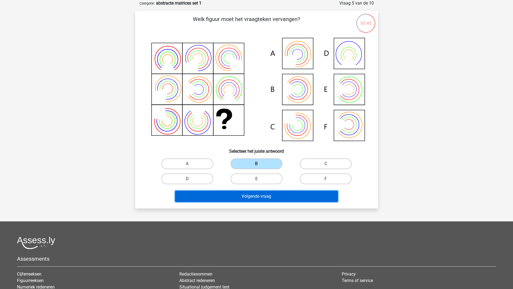
click at [251, 198] on button "Volgende vraag" at bounding box center [256, 196] width 163 height 11
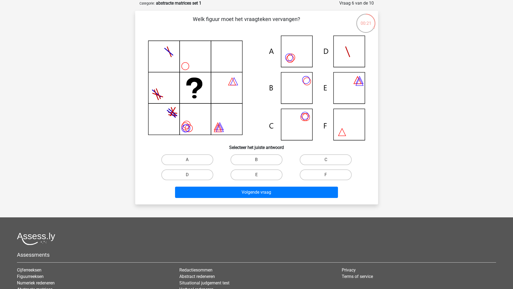
click at [326, 160] on input "C" at bounding box center [328, 162] width 4 height 4
radio input "true"
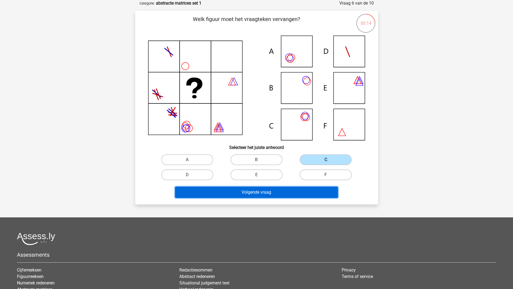
click at [256, 193] on button "Volgende vraag" at bounding box center [256, 192] width 163 height 11
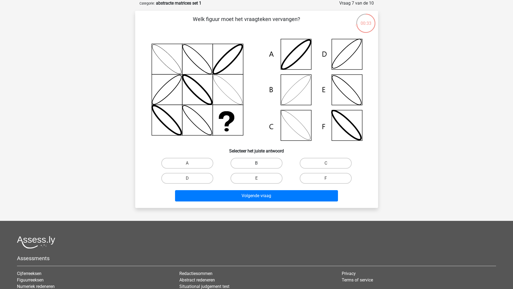
click at [260, 160] on label "B" at bounding box center [257, 163] width 52 height 11
click at [260, 163] on input "B" at bounding box center [259, 165] width 4 height 4
radio input "true"
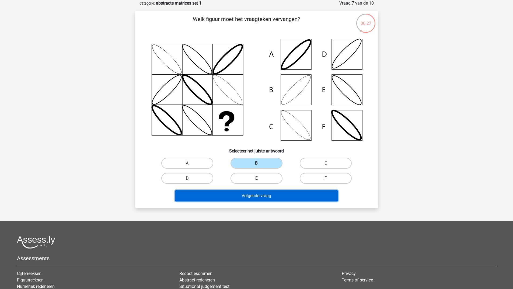
click at [255, 196] on button "Volgende vraag" at bounding box center [256, 195] width 163 height 11
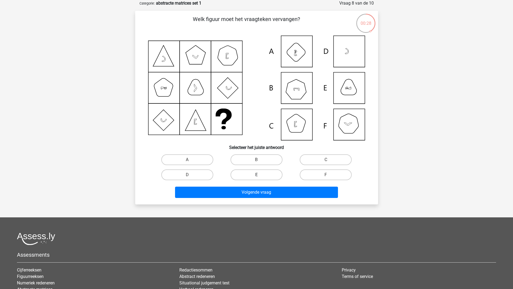
click at [256, 174] on label "E" at bounding box center [257, 175] width 52 height 11
click at [257, 175] on input "E" at bounding box center [259, 177] width 4 height 4
radio input "true"
click at [352, 126] on icon at bounding box center [256, 88] width 217 height 105
click at [316, 173] on label "F" at bounding box center [326, 175] width 52 height 11
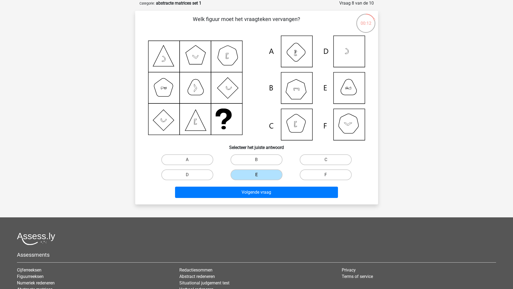
click at [326, 175] on input "F" at bounding box center [328, 177] width 4 height 4
radio input "true"
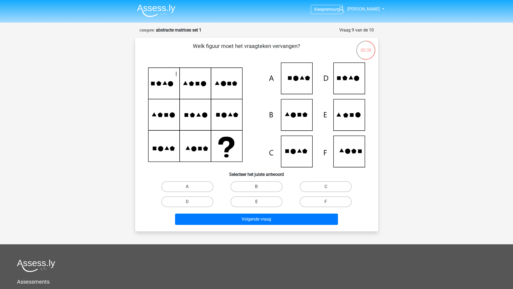
click at [246, 201] on label "E" at bounding box center [257, 201] width 52 height 11
click at [257, 202] on input "E" at bounding box center [259, 204] width 4 height 4
radio input "true"
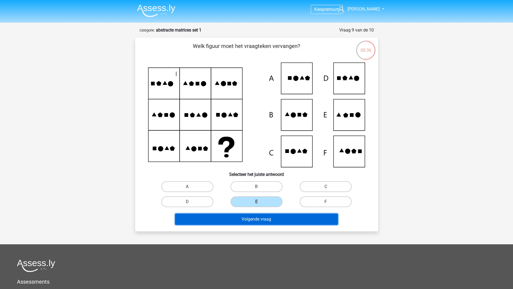
click at [250, 217] on button "Volgende vraag" at bounding box center [256, 219] width 163 height 11
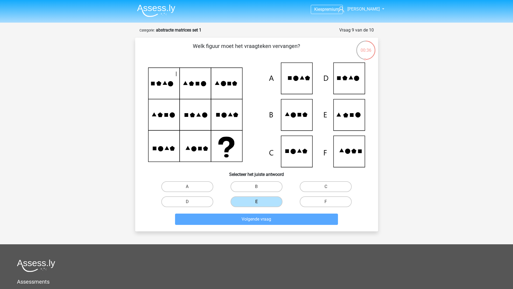
scroll to position [27, 0]
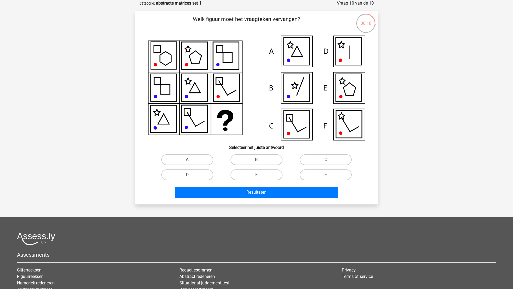
click at [343, 57] on icon at bounding box center [349, 51] width 26 height 27
click at [196, 177] on label "D" at bounding box center [187, 175] width 52 height 11
click at [191, 177] on input "D" at bounding box center [189, 177] width 4 height 4
radio input "true"
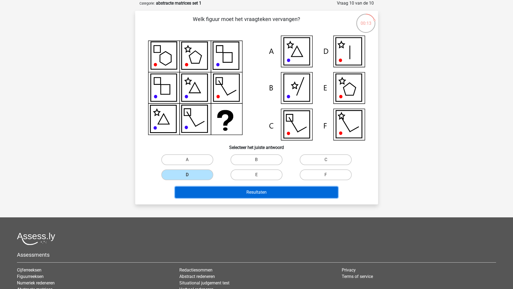
click at [236, 190] on button "Resultaten" at bounding box center [256, 192] width 163 height 11
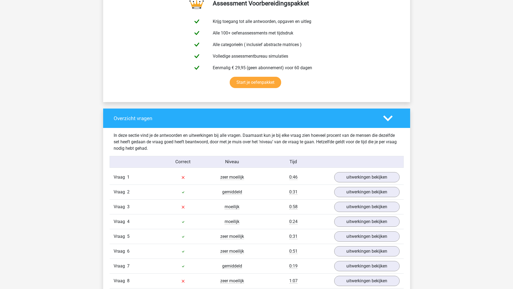
scroll to position [404, 0]
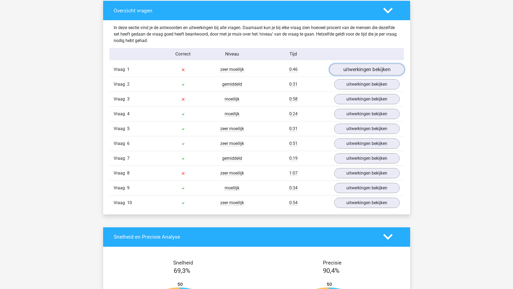
click at [371, 68] on link "uitwerkingen bekijken" at bounding box center [366, 70] width 75 height 12
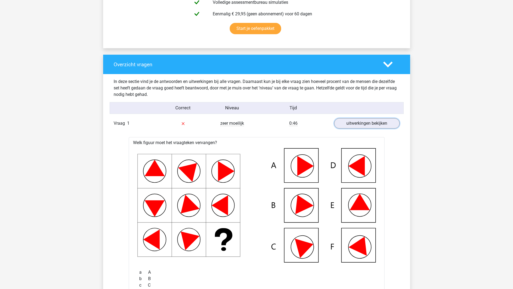
scroll to position [323, 0]
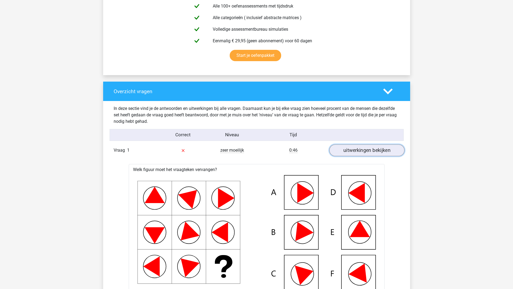
click at [362, 151] on link "uitwerkingen bekijken" at bounding box center [366, 150] width 75 height 12
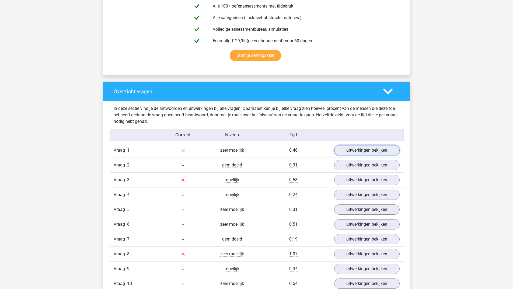
scroll to position [377, 0]
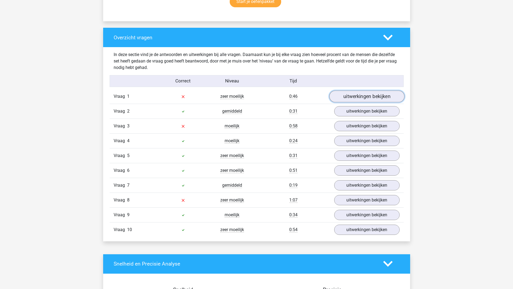
click at [365, 93] on link "uitwerkingen bekijken" at bounding box center [366, 97] width 75 height 12
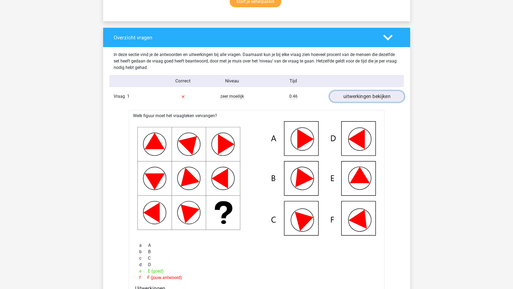
click at [365, 94] on link "uitwerkingen bekijken" at bounding box center [366, 97] width 75 height 12
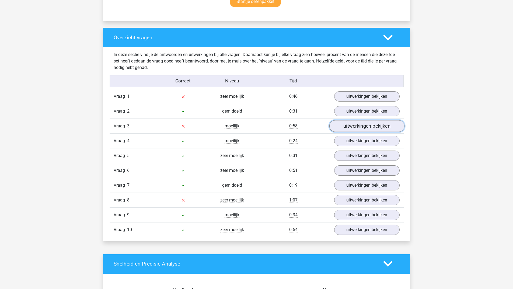
click at [361, 126] on link "uitwerkingen bekijken" at bounding box center [366, 126] width 75 height 12
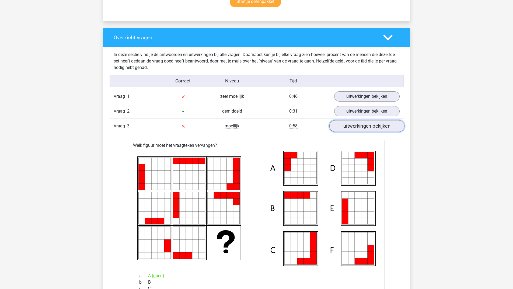
click at [373, 122] on link "uitwerkingen bekijken" at bounding box center [366, 126] width 75 height 12
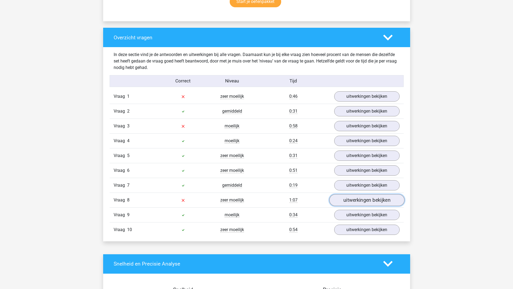
click at [356, 200] on link "uitwerkingen bekijken" at bounding box center [366, 200] width 75 height 12
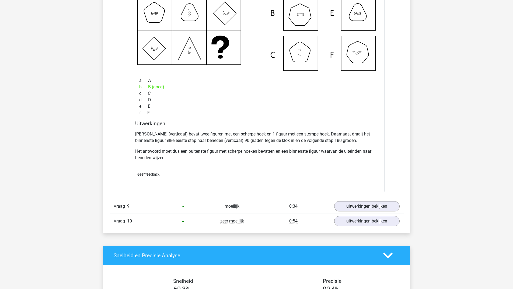
scroll to position [512, 0]
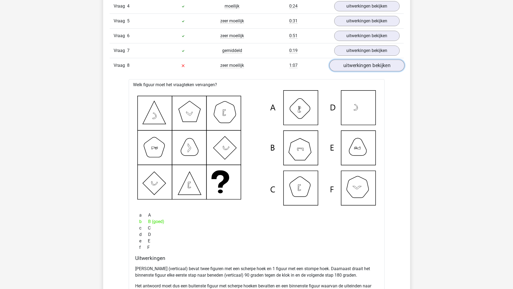
click at [350, 66] on link "uitwerkingen bekijken" at bounding box center [366, 66] width 75 height 12
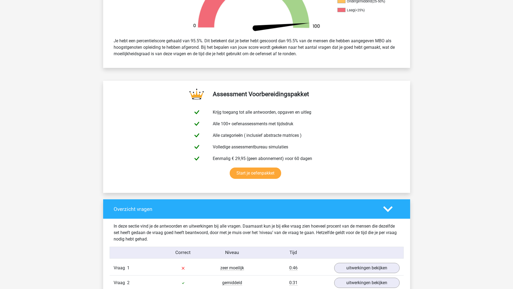
scroll to position [0, 0]
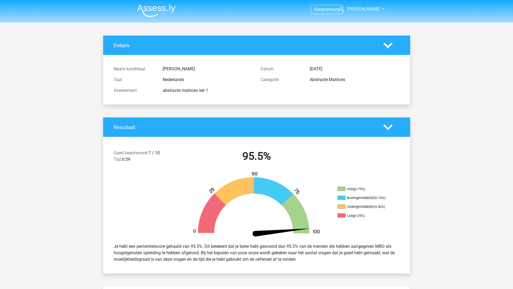
click at [164, 11] on img at bounding box center [156, 10] width 38 height 13
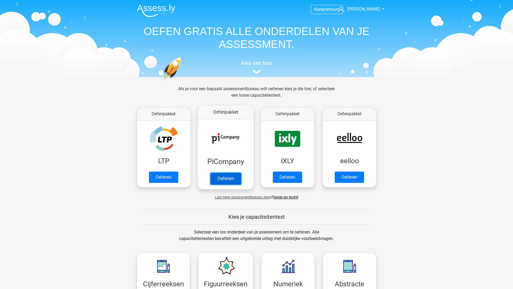
click at [225, 174] on link "Oefenen" at bounding box center [225, 179] width 31 height 12
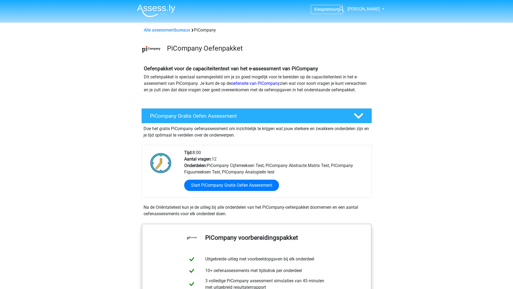
click at [160, 9] on img at bounding box center [156, 10] width 38 height 13
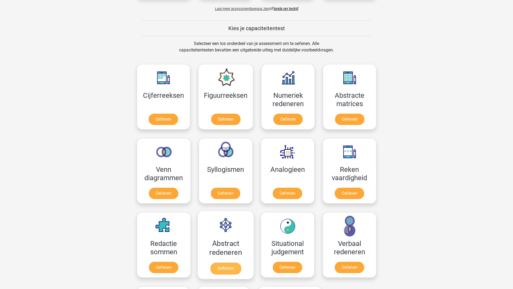
scroll to position [162, 0]
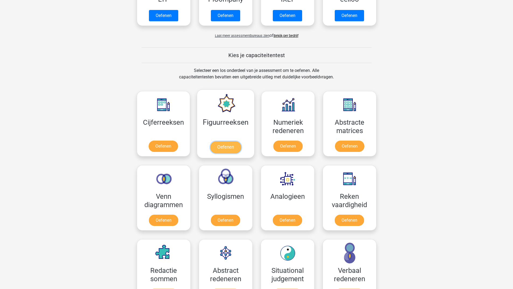
click at [223, 143] on link "Oefenen" at bounding box center [225, 147] width 31 height 12
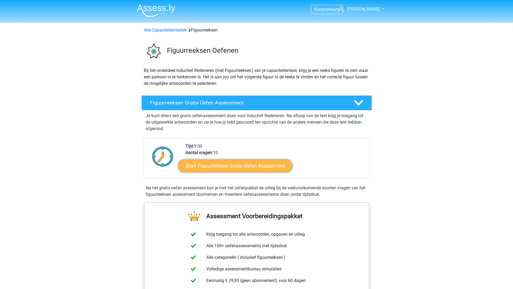
click at [233, 167] on link "Start Figuurreeksen Gratis Oefen Assessment" at bounding box center [235, 165] width 114 height 13
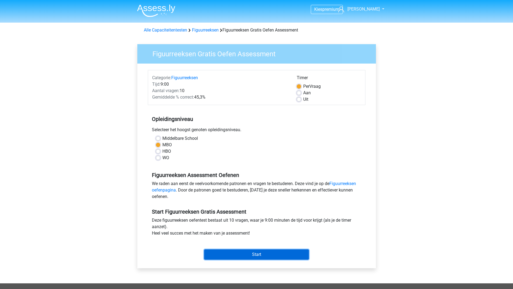
click at [222, 254] on input "Start" at bounding box center [256, 255] width 105 height 10
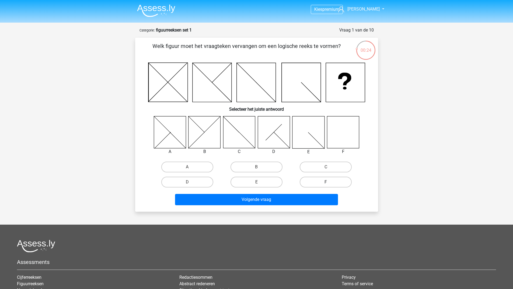
click at [317, 181] on label "F" at bounding box center [326, 182] width 52 height 11
click at [326, 182] on input "F" at bounding box center [328, 184] width 4 height 4
radio input "true"
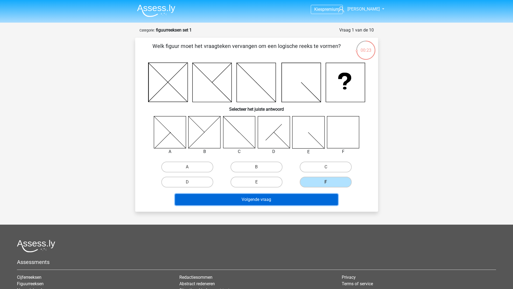
click at [305, 200] on button "Volgende vraag" at bounding box center [256, 199] width 163 height 11
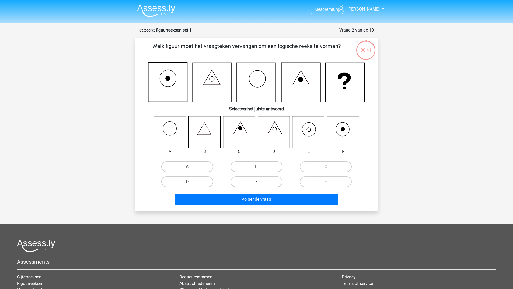
scroll to position [27, 0]
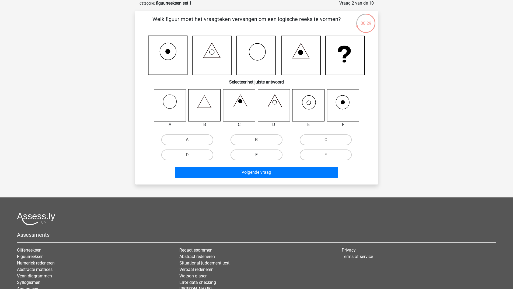
click at [272, 154] on label "E" at bounding box center [257, 155] width 52 height 11
click at [260, 155] on input "E" at bounding box center [259, 157] width 4 height 4
radio input "true"
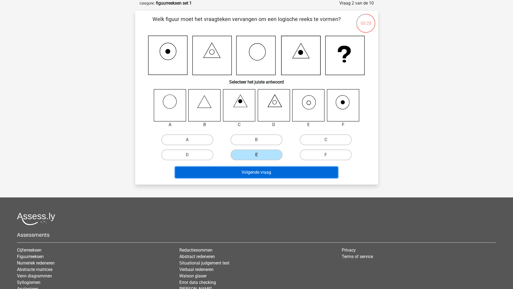
click at [266, 176] on button "Volgende vraag" at bounding box center [256, 172] width 163 height 11
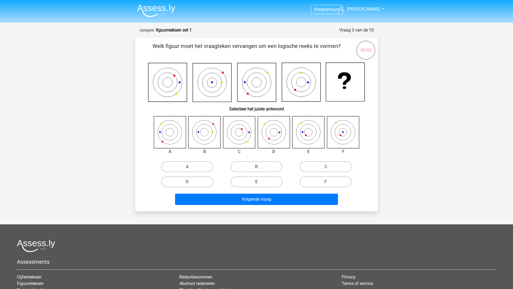
scroll to position [27, 0]
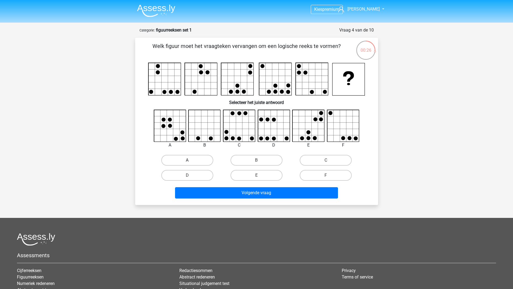
click at [193, 162] on label "A" at bounding box center [187, 160] width 52 height 11
click at [191, 162] on input "A" at bounding box center [189, 162] width 4 height 4
radio input "true"
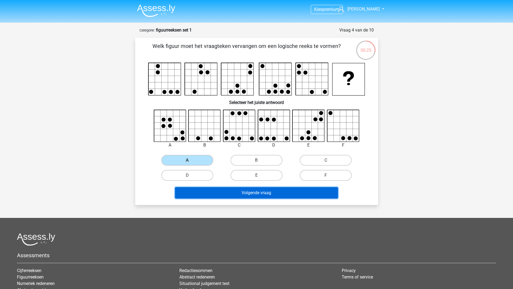
click at [209, 192] on button "Volgende vraag" at bounding box center [256, 192] width 163 height 11
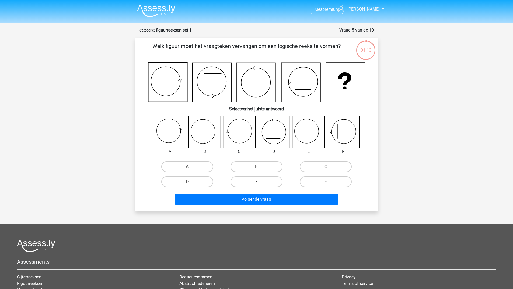
scroll to position [27, 0]
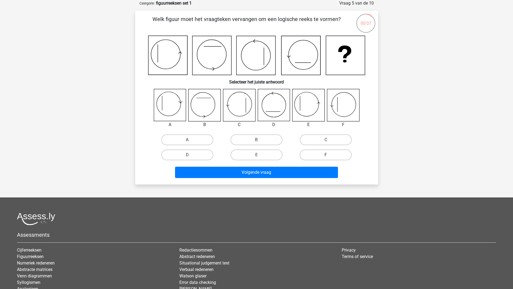
drag, startPoint x: 323, startPoint y: 154, endPoint x: 318, endPoint y: 158, distance: 6.1
click at [323, 154] on label "F" at bounding box center [326, 155] width 52 height 11
click at [326, 155] on input "F" at bounding box center [328, 157] width 4 height 4
radio input "true"
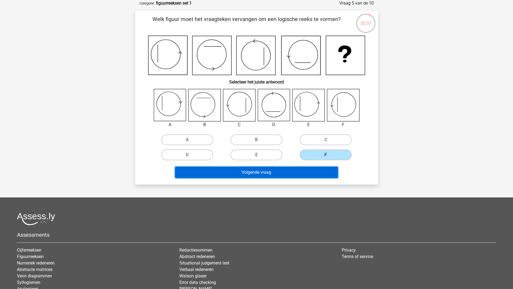
click at [309, 170] on button "Volgende vraag" at bounding box center [256, 172] width 163 height 11
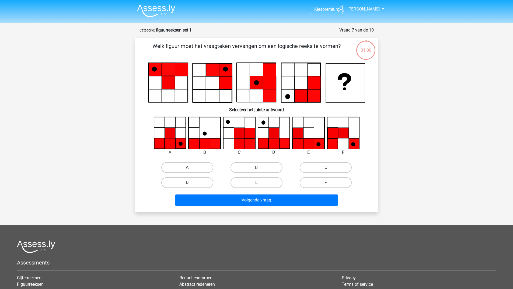
scroll to position [27, 0]
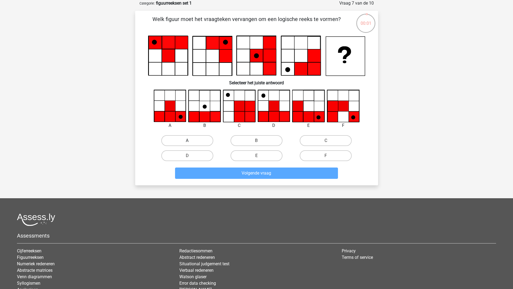
click at [179, 137] on label "A" at bounding box center [187, 140] width 52 height 11
click at [187, 141] on input "A" at bounding box center [189, 143] width 4 height 4
radio input "true"
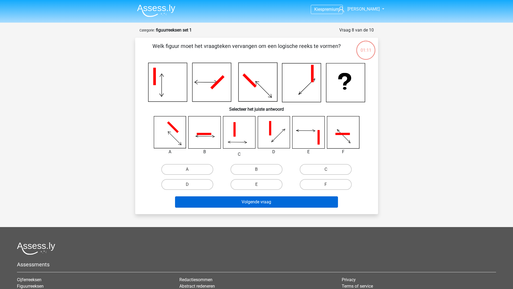
scroll to position [27, 0]
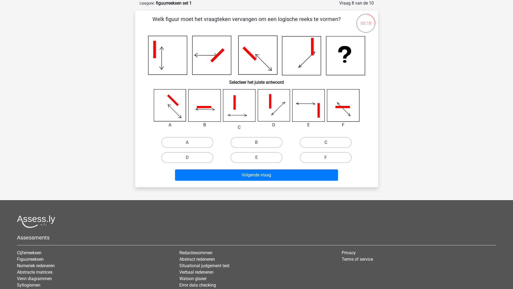
click at [332, 144] on label "C" at bounding box center [326, 142] width 52 height 11
click at [330, 144] on input "C" at bounding box center [328, 145] width 4 height 4
radio input "true"
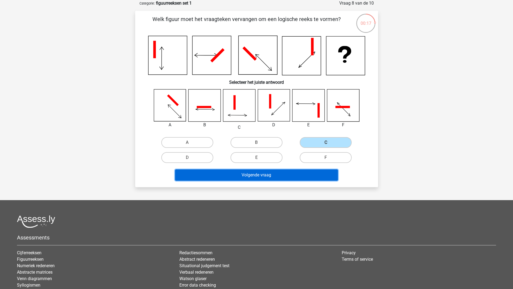
click at [286, 175] on button "Volgende vraag" at bounding box center [256, 175] width 163 height 11
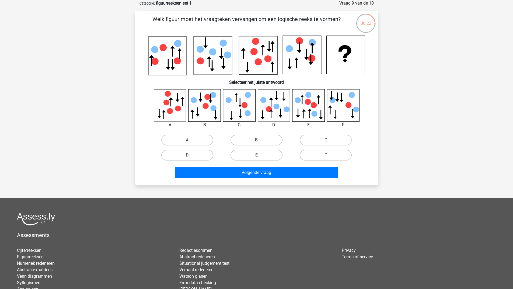
click at [251, 139] on label "B" at bounding box center [257, 140] width 52 height 11
click at [257, 140] on input "B" at bounding box center [259, 142] width 4 height 4
radio input "true"
click at [257, 163] on div "Volgende vraag" at bounding box center [257, 172] width 226 height 18
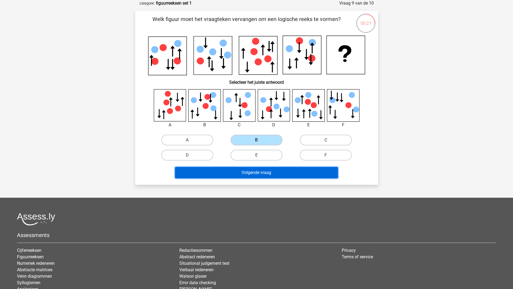
click at [255, 177] on button "Volgende vraag" at bounding box center [256, 172] width 163 height 11
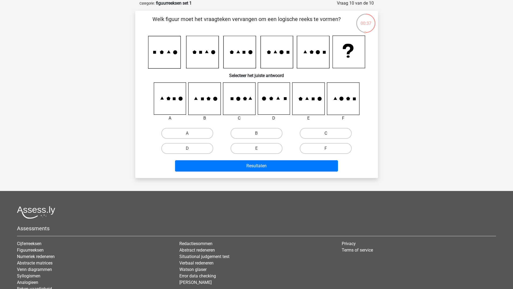
click at [338, 129] on label "C" at bounding box center [326, 133] width 52 height 11
click at [330, 133] on input "C" at bounding box center [328, 135] width 4 height 4
radio input "true"
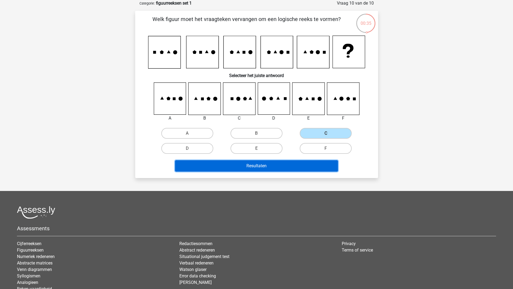
click at [247, 164] on button "Resultaten" at bounding box center [256, 165] width 163 height 11
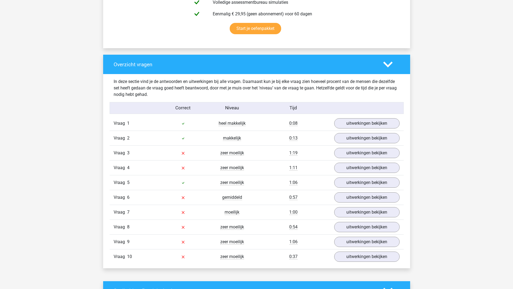
scroll to position [377, 0]
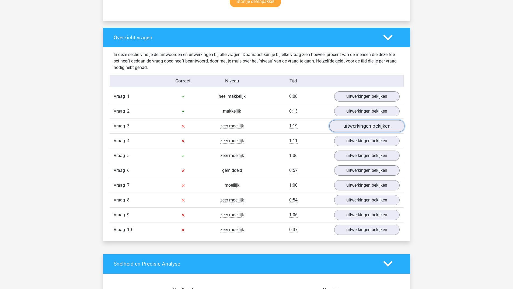
click at [358, 126] on link "uitwerkingen bekijken" at bounding box center [366, 126] width 75 height 12
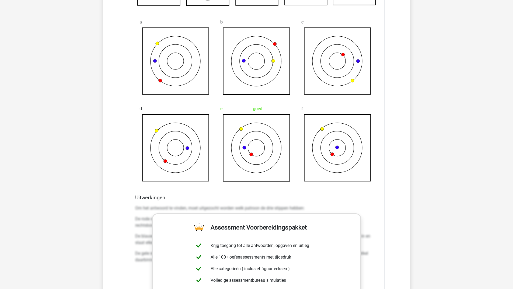
scroll to position [431, 0]
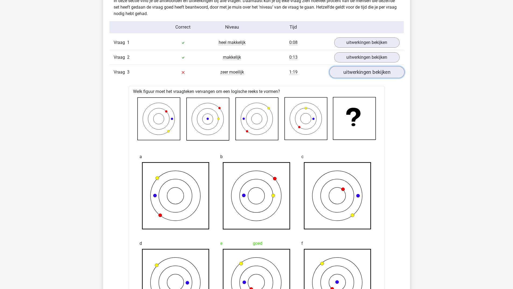
click at [360, 70] on link "uitwerkingen bekijken" at bounding box center [366, 72] width 75 height 12
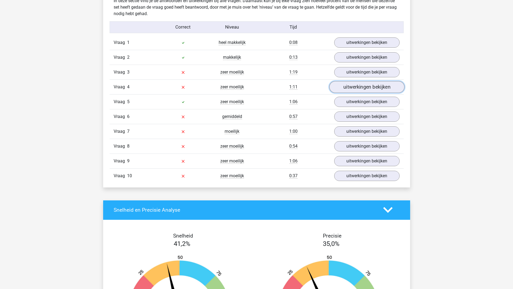
click at [345, 88] on link "uitwerkingen bekijken" at bounding box center [366, 87] width 75 height 12
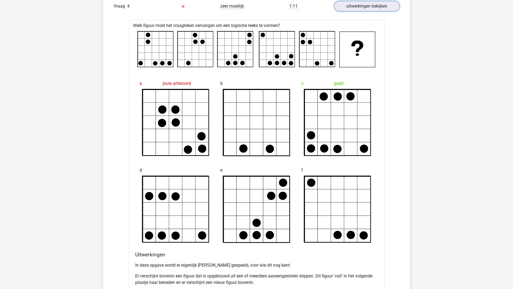
scroll to position [485, 0]
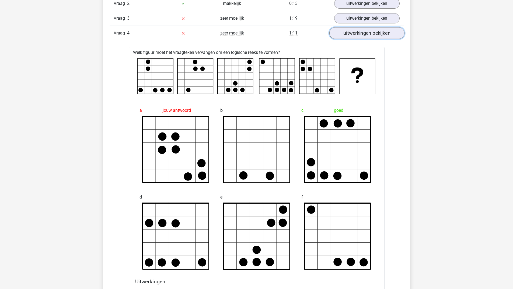
click at [362, 29] on link "uitwerkingen bekijken" at bounding box center [366, 33] width 75 height 12
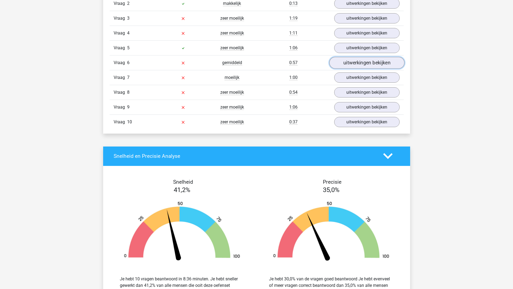
click at [355, 65] on link "uitwerkingen bekijken" at bounding box center [366, 63] width 75 height 12
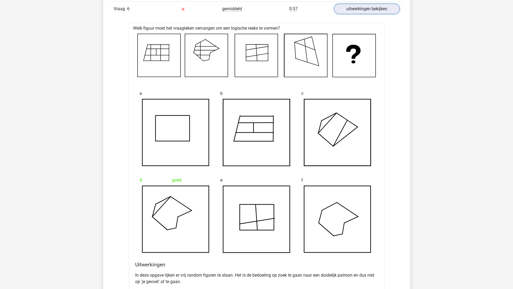
scroll to position [458, 0]
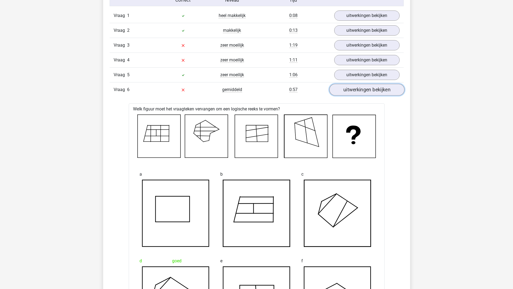
drag, startPoint x: 351, startPoint y: 92, endPoint x: 321, endPoint y: 110, distance: 35.3
click at [351, 92] on link "uitwerkingen bekijken" at bounding box center [366, 90] width 75 height 12
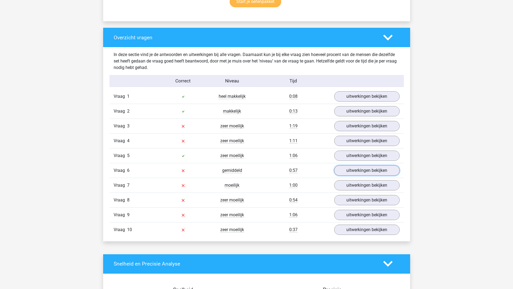
scroll to position [323, 0]
